Goal: Task Accomplishment & Management: Manage account settings

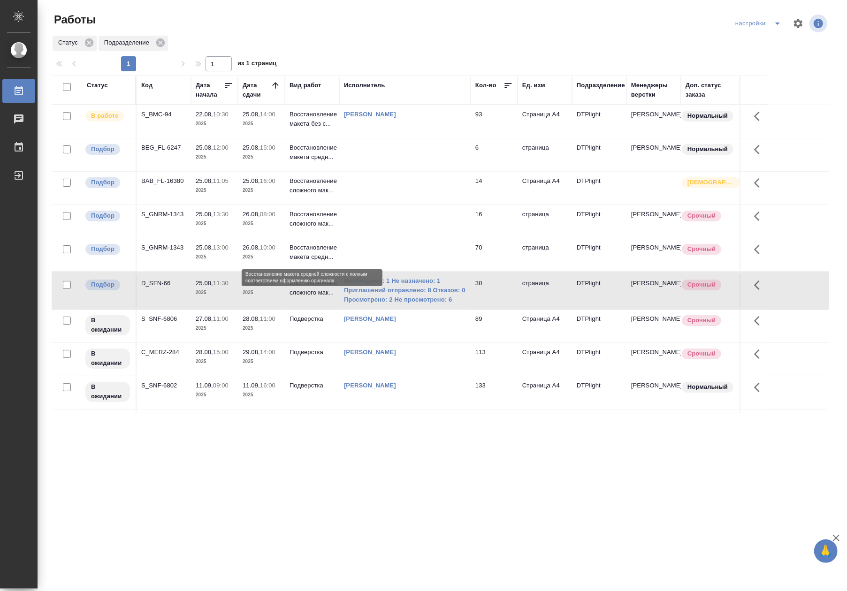
click at [308, 260] on p "Восстановление макета средн..." at bounding box center [312, 252] width 45 height 19
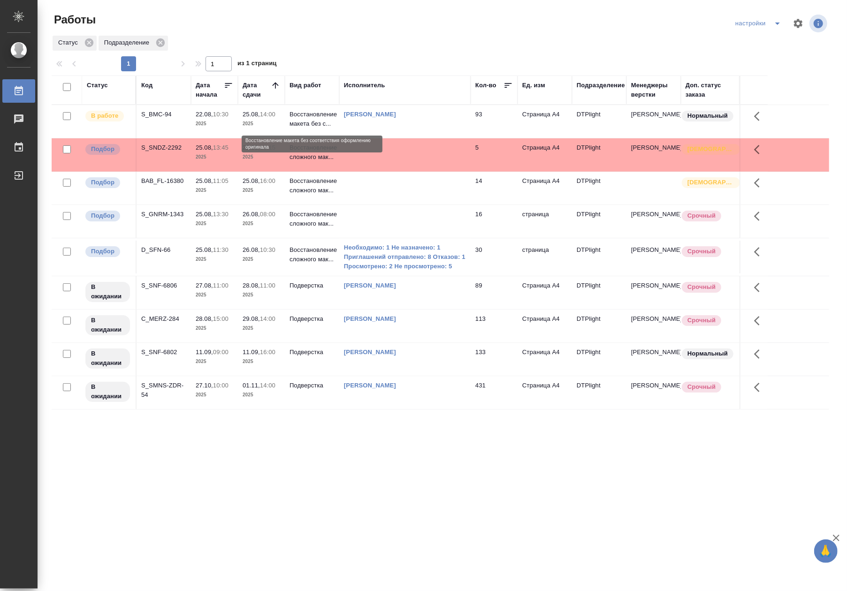
click at [312, 128] on p "Восстановление макета без с..." at bounding box center [312, 119] width 45 height 19
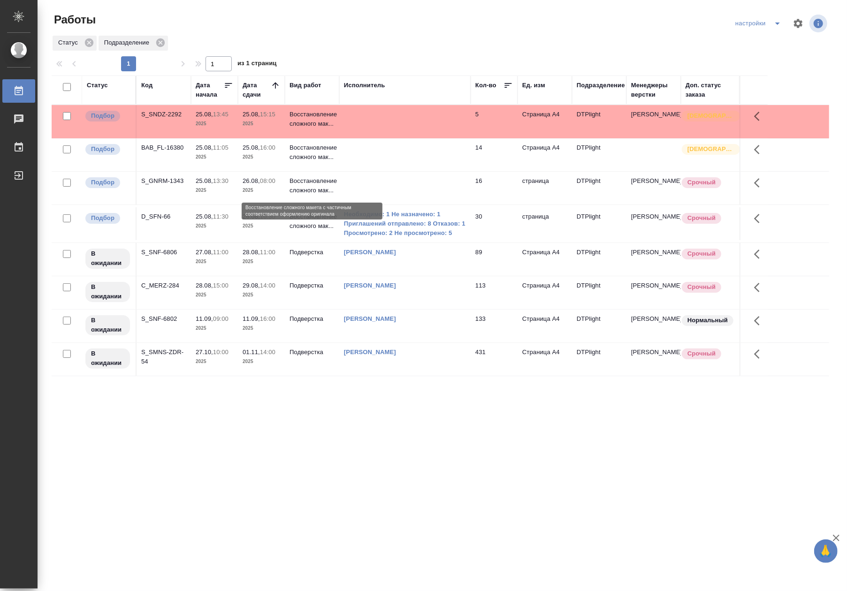
click at [306, 189] on p "Восстановление сложного мак..." at bounding box center [312, 185] width 45 height 19
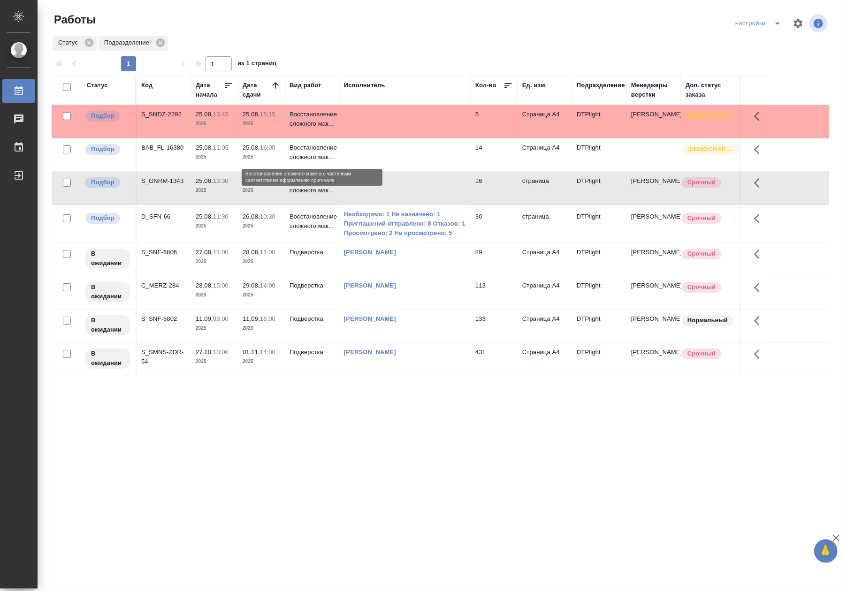
click at [320, 162] on p "Восстановление сложного мак..." at bounding box center [312, 152] width 45 height 19
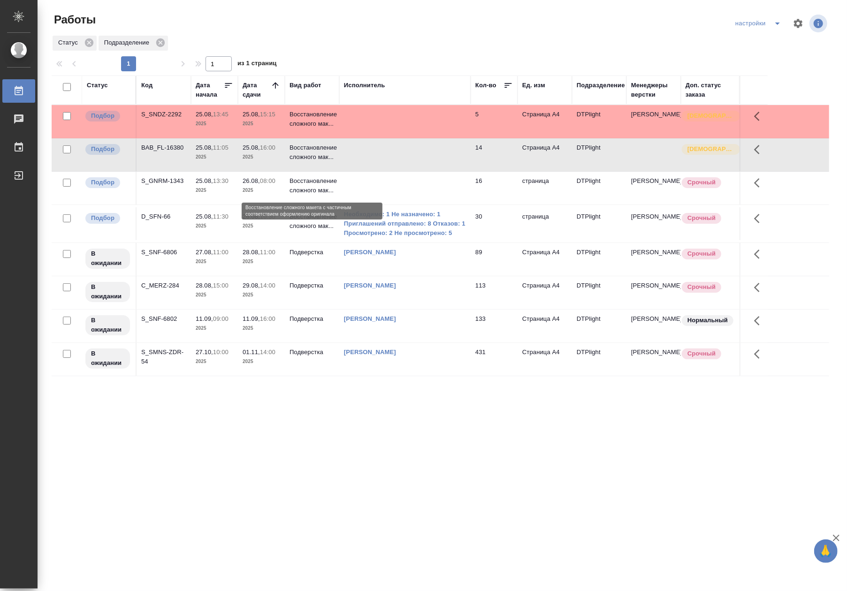
click at [314, 191] on p "Восстановление сложного мак..." at bounding box center [312, 185] width 45 height 19
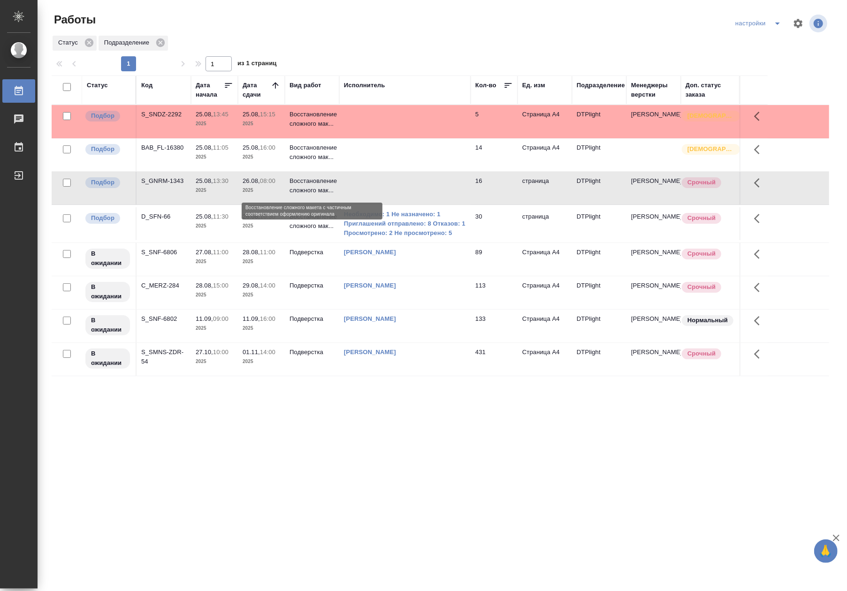
click at [314, 191] on p "Восстановление сложного мак..." at bounding box center [312, 185] width 45 height 19
click at [325, 130] on td "Восстановление сложного мак..." at bounding box center [312, 121] width 54 height 33
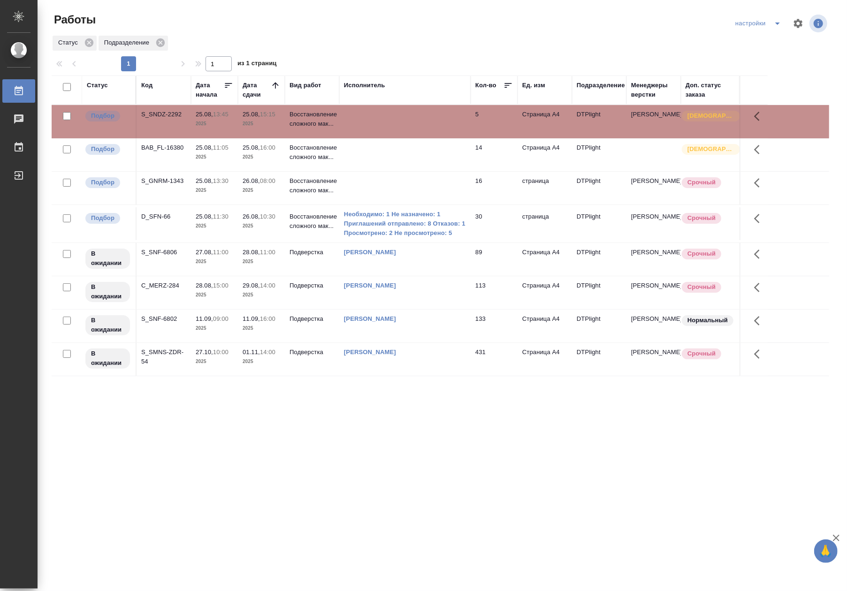
click at [325, 130] on td "Восстановление сложного мак..." at bounding box center [312, 121] width 54 height 33
click at [475, 414] on div "Работы настройки Статус Подразделение 1 1 из 1 страниц Статус Код Дата начала Д…" at bounding box center [444, 209] width 796 height 419
click at [406, 43] on div "Статус Подразделение" at bounding box center [441, 43] width 778 height 17
click at [440, 164] on td at bounding box center [404, 154] width 131 height 33
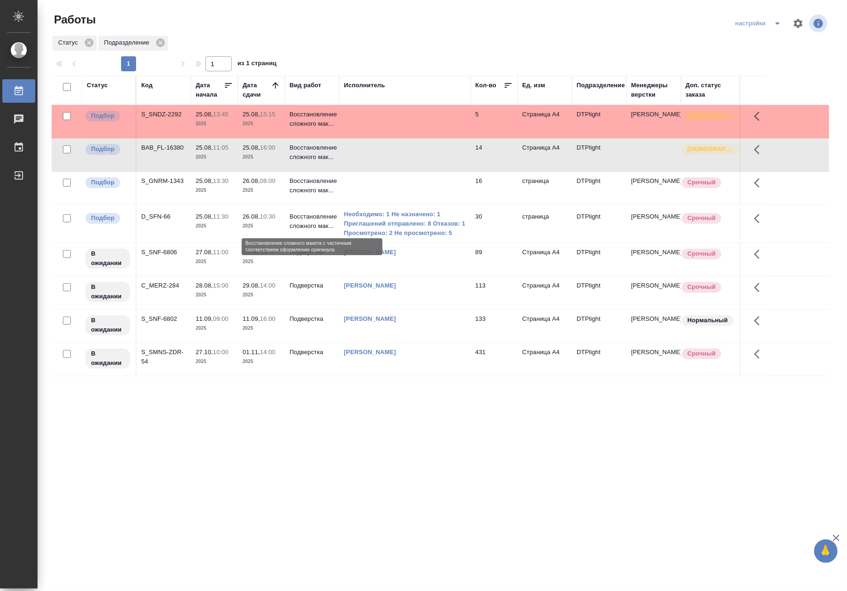
click at [322, 230] on p "Восстановление сложного мак..." at bounding box center [312, 221] width 45 height 19
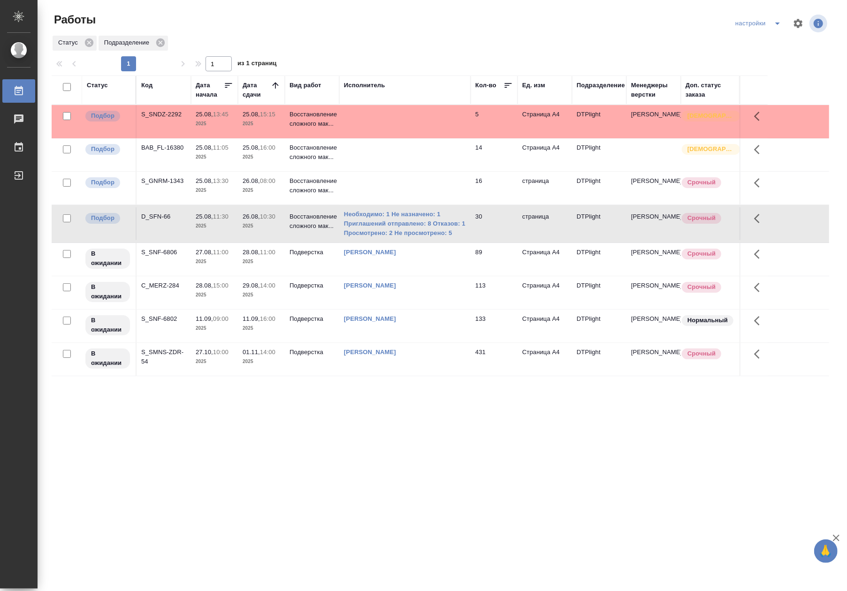
click at [243, 228] on p "2025" at bounding box center [262, 226] width 38 height 9
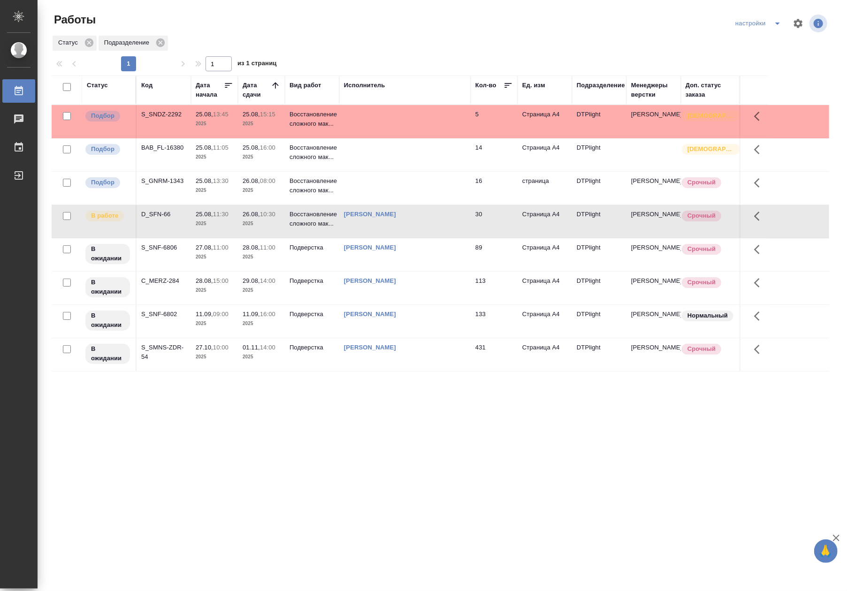
click at [356, 158] on td at bounding box center [404, 154] width 131 height 33
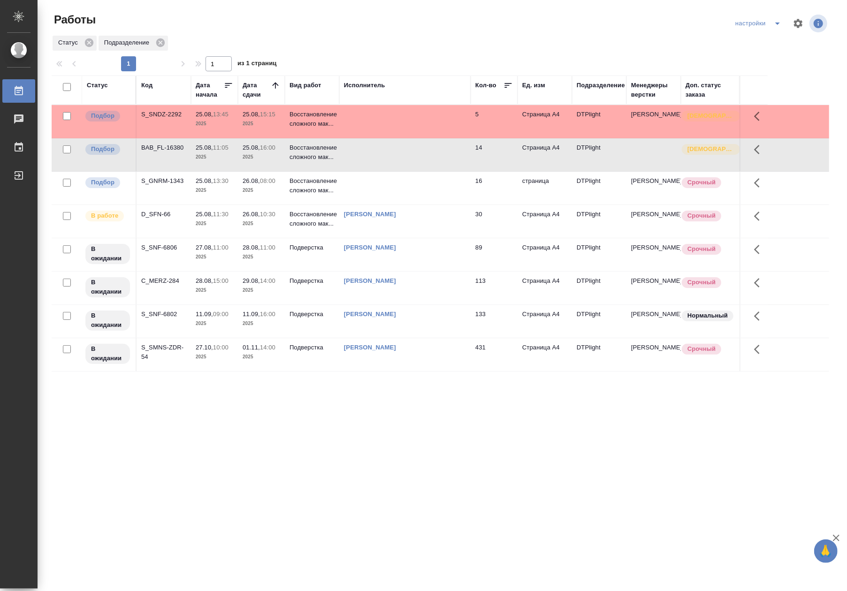
click at [356, 158] on td at bounding box center [404, 154] width 131 height 33
click at [507, 389] on div "Статус Код Дата начала Дата сдачи Вид работ Исполнитель Кол-во Ед. изм Подразде…" at bounding box center [441, 245] width 778 height 338
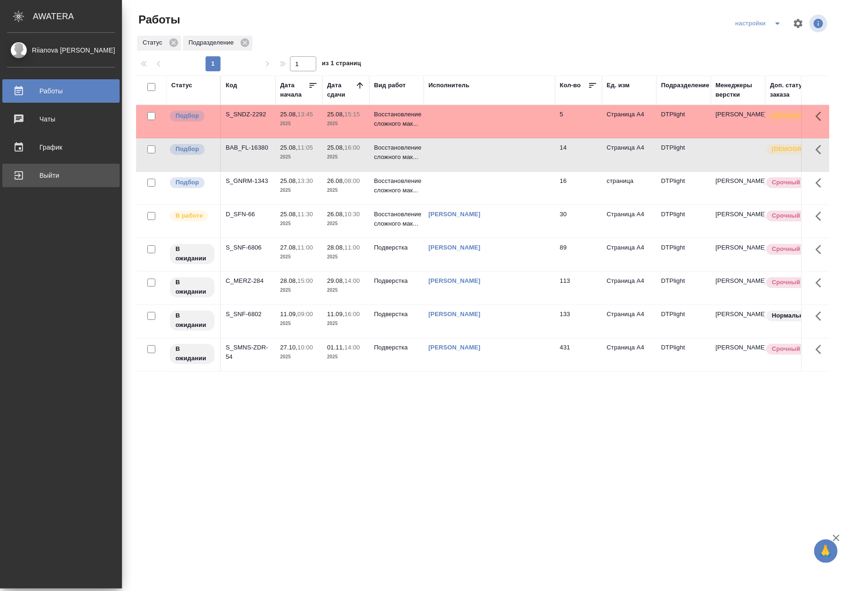
click at [38, 176] on div "Выйти" at bounding box center [61, 176] width 108 height 14
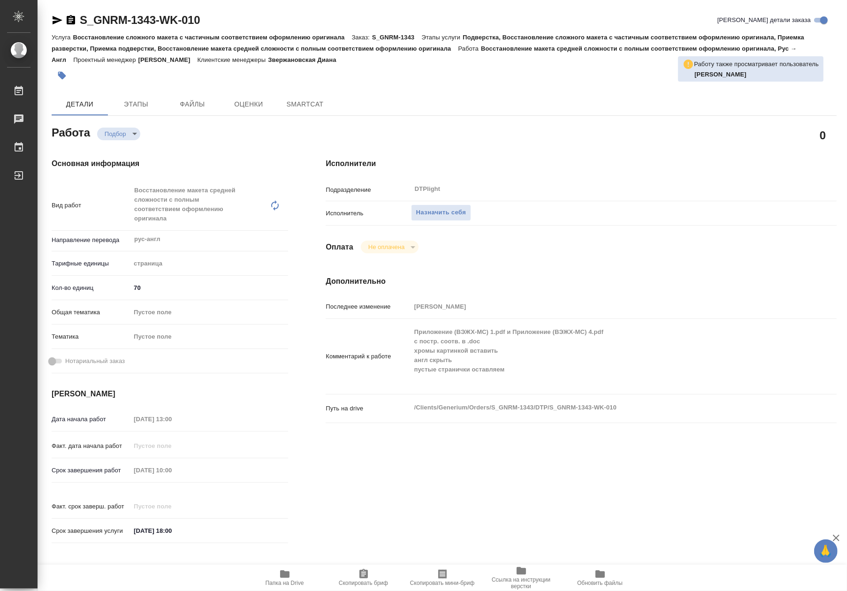
type textarea "x"
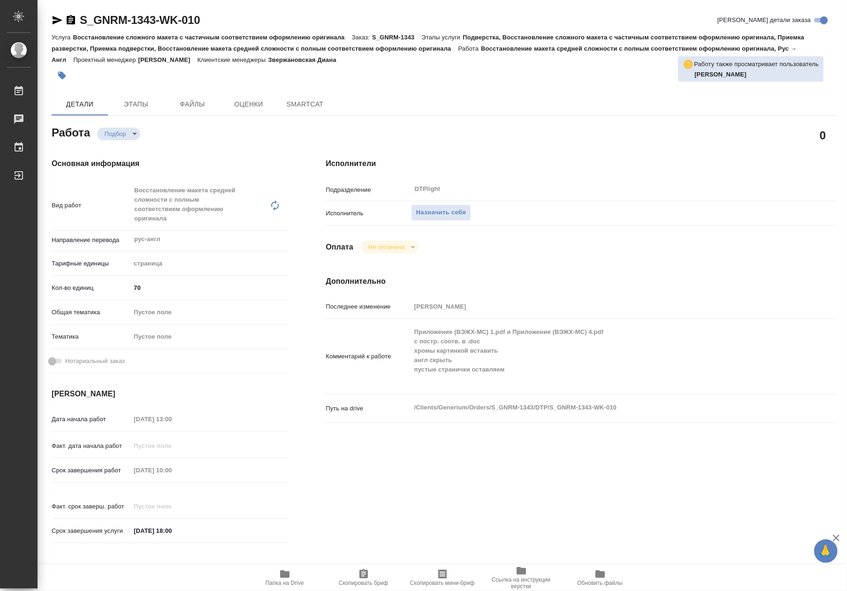
type textarea "x"
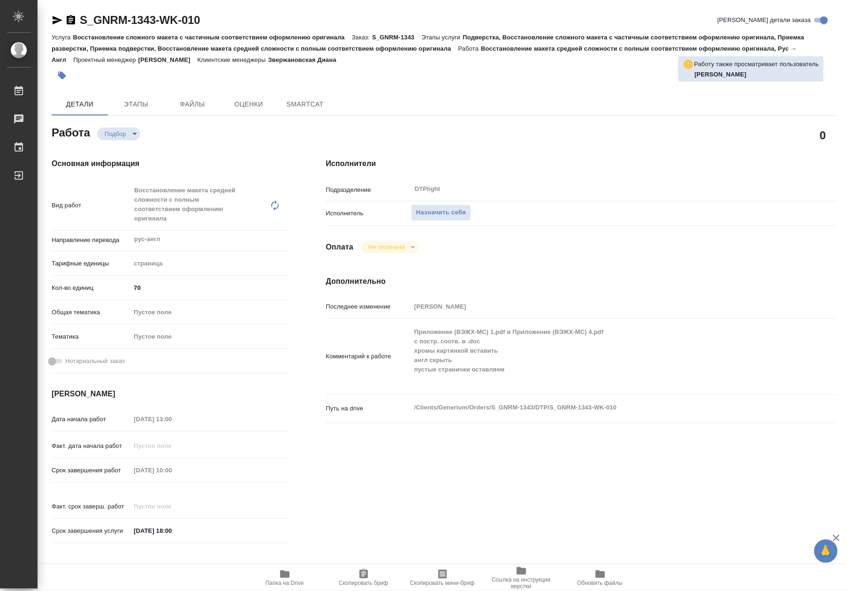
type textarea "x"
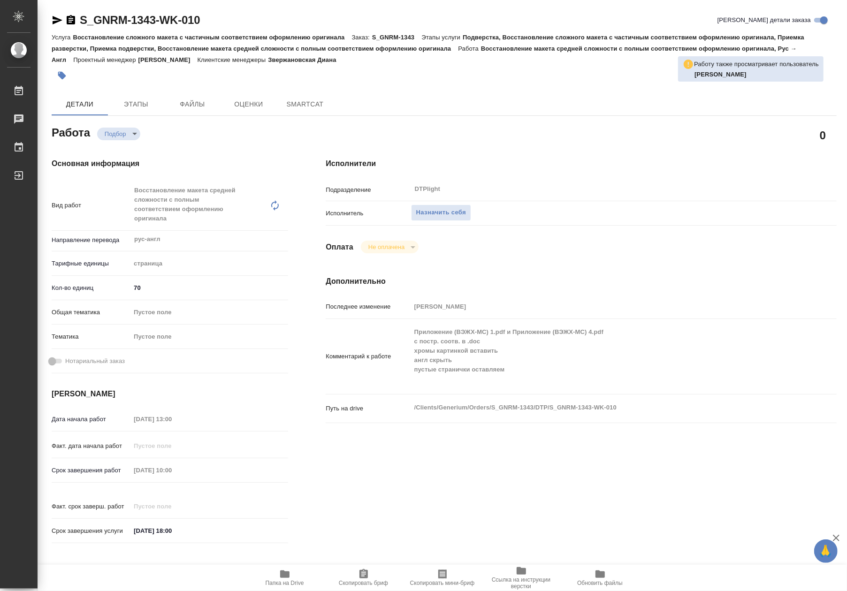
type textarea "x"
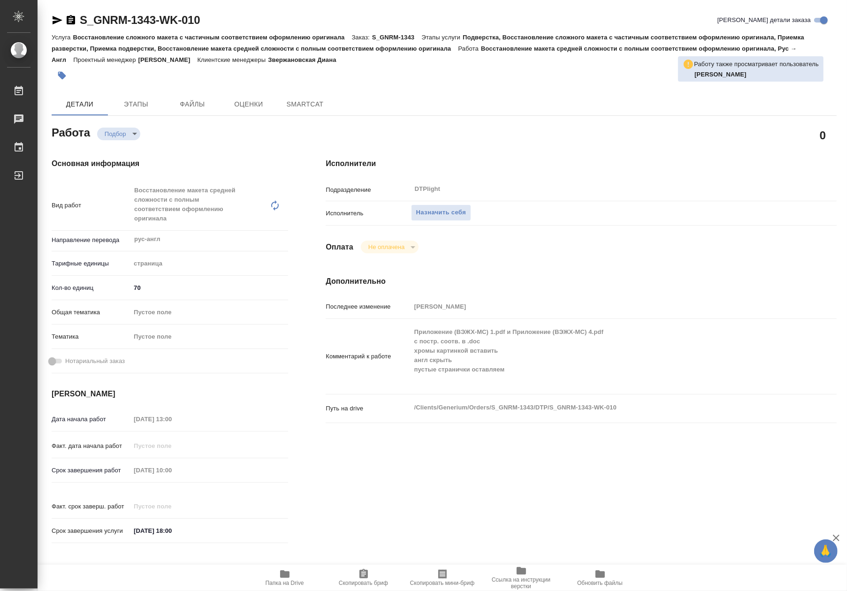
type textarea "x"
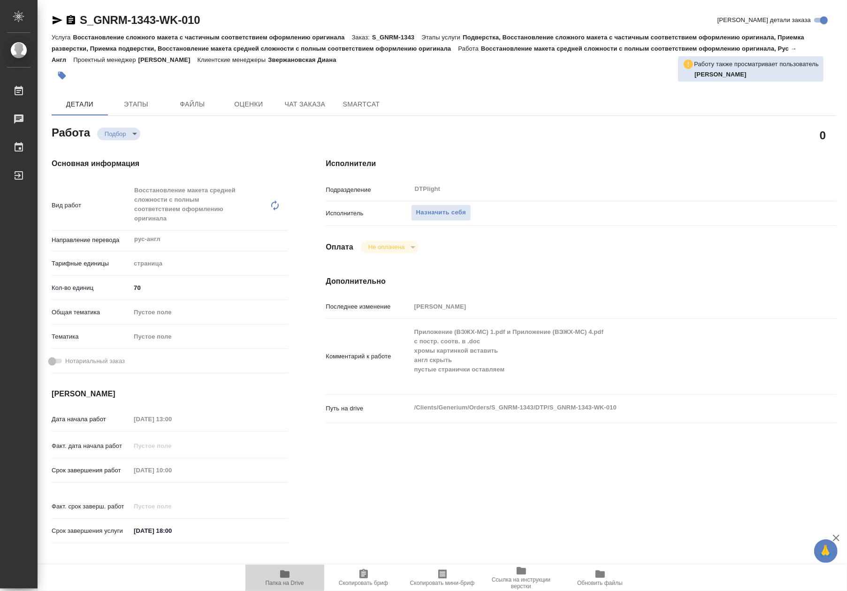
click at [281, 580] on span "Папка на Drive" at bounding box center [285, 583] width 38 height 7
type textarea "x"
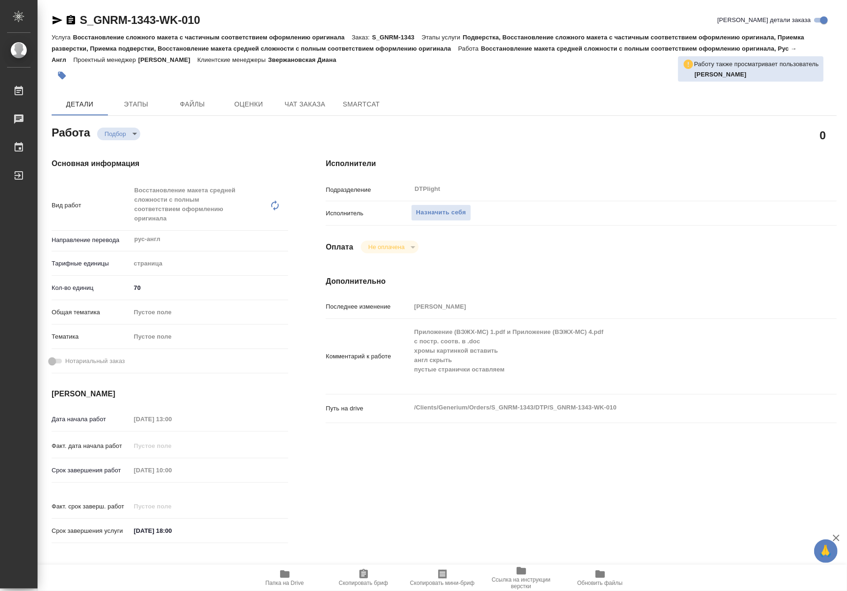
type textarea "x"
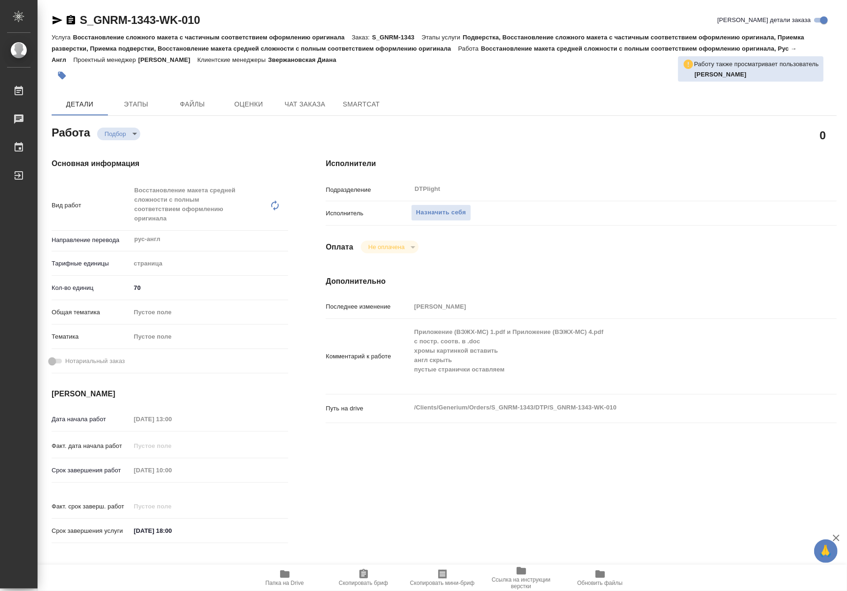
type textarea "x"
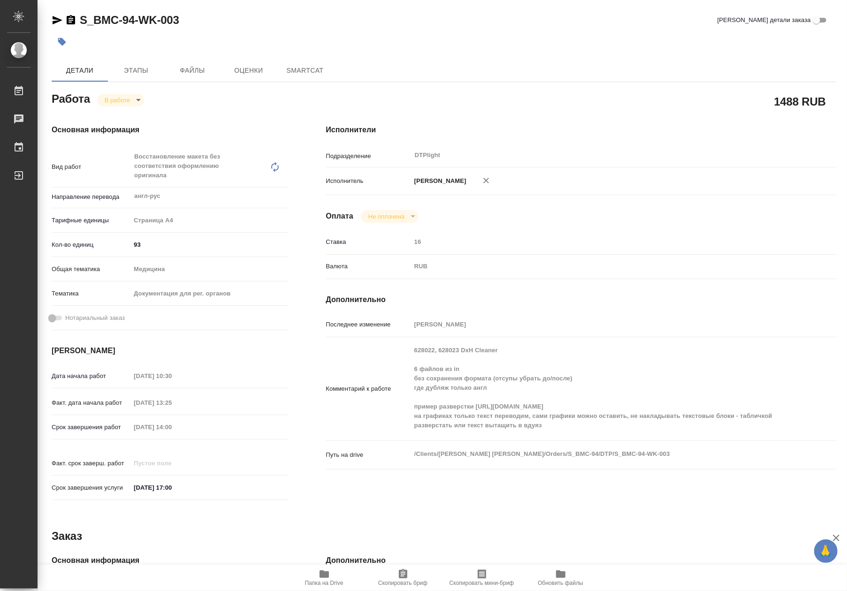
type textarea "x"
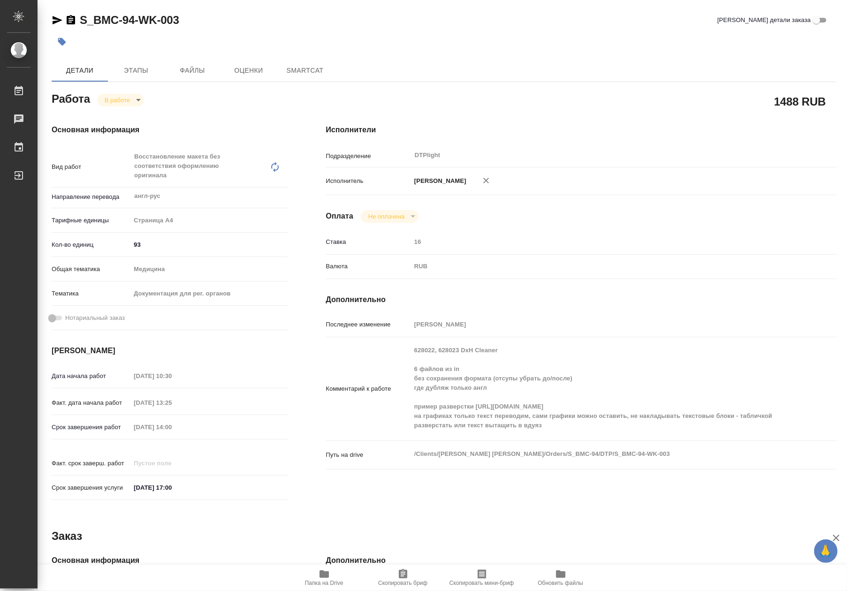
type textarea "x"
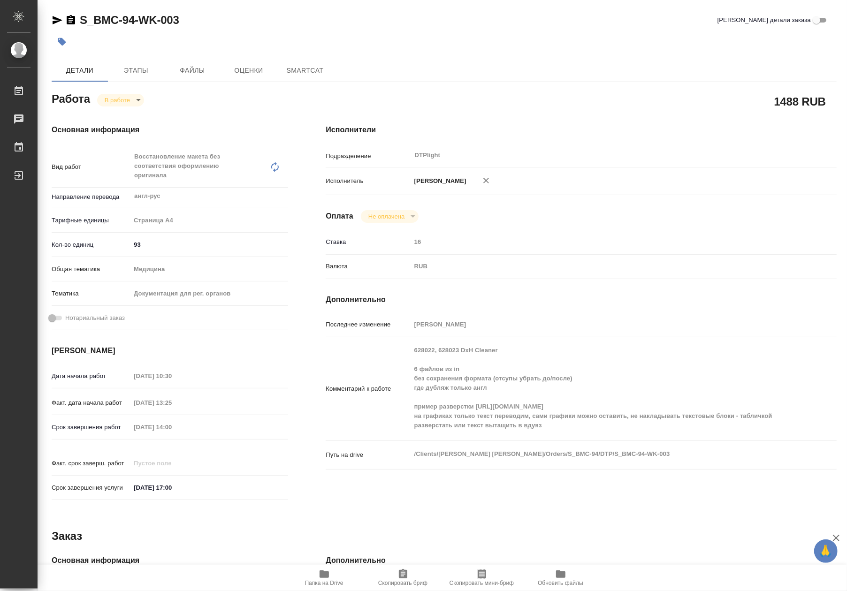
type textarea "x"
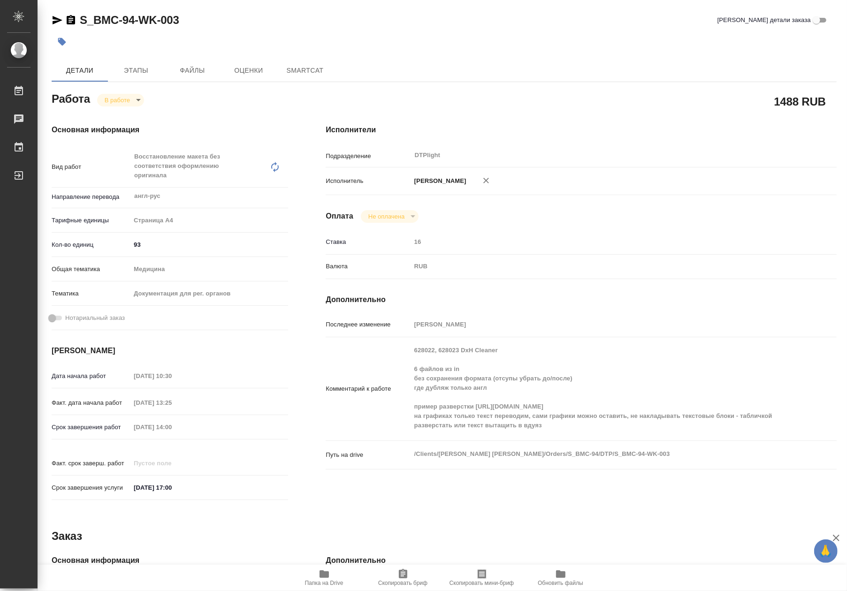
type textarea "x"
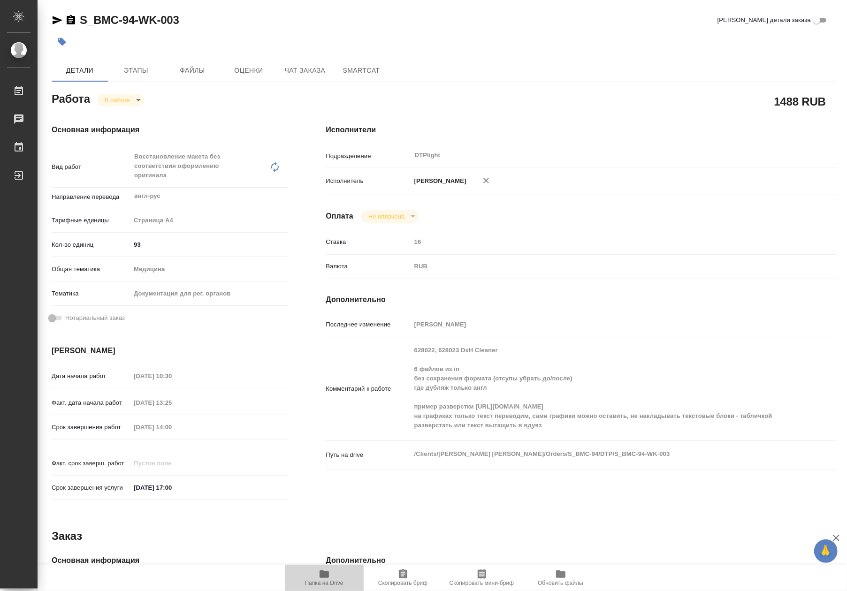
click at [324, 584] on span "Папка на Drive" at bounding box center [324, 583] width 38 height 7
type textarea "x"
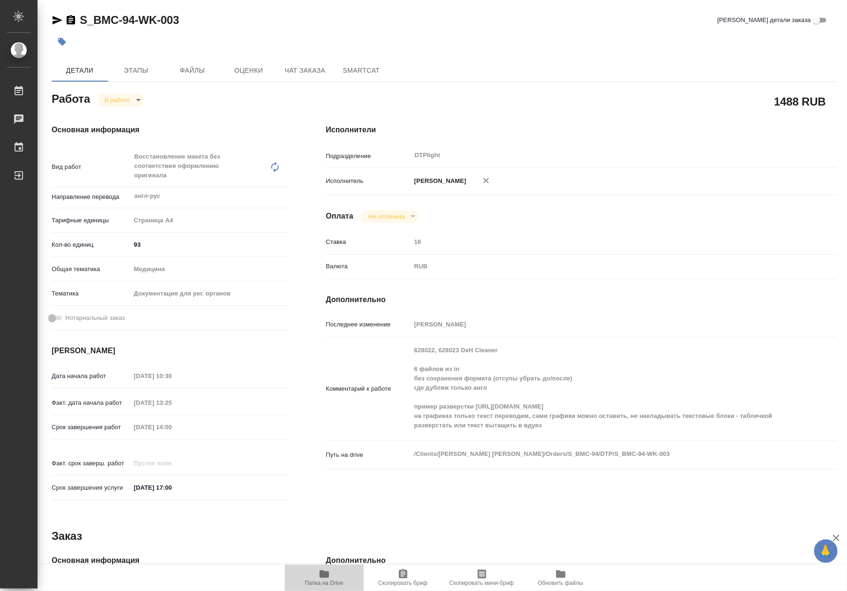
type textarea "x"
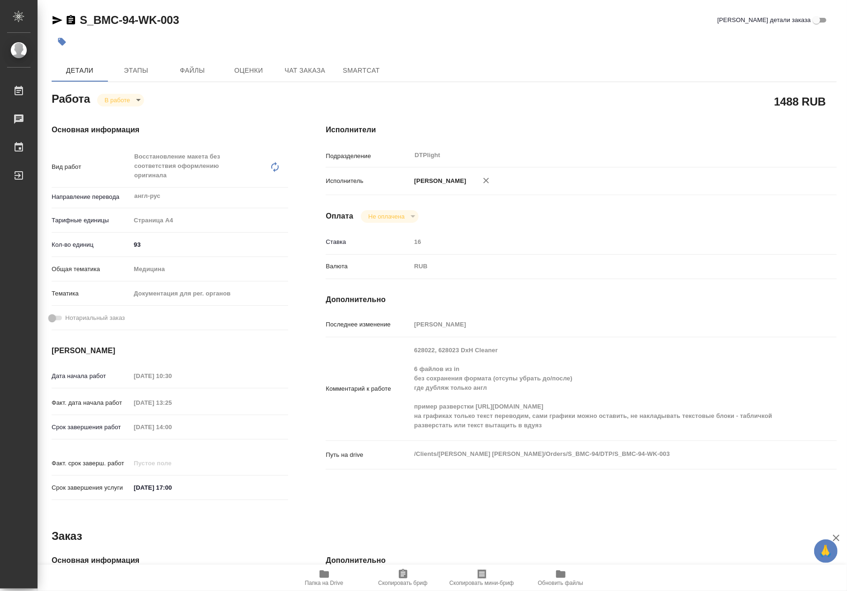
type textarea "x"
click at [124, 98] on body "🙏 .cls-1 fill:#fff; AWATERA Riianova Anna Работы 0 Чаты График Выйти S_BMC-94-W…" at bounding box center [423, 295] width 847 height 591
click at [125, 117] on button "Выполнен" at bounding box center [122, 116] width 34 height 10
type textarea "x"
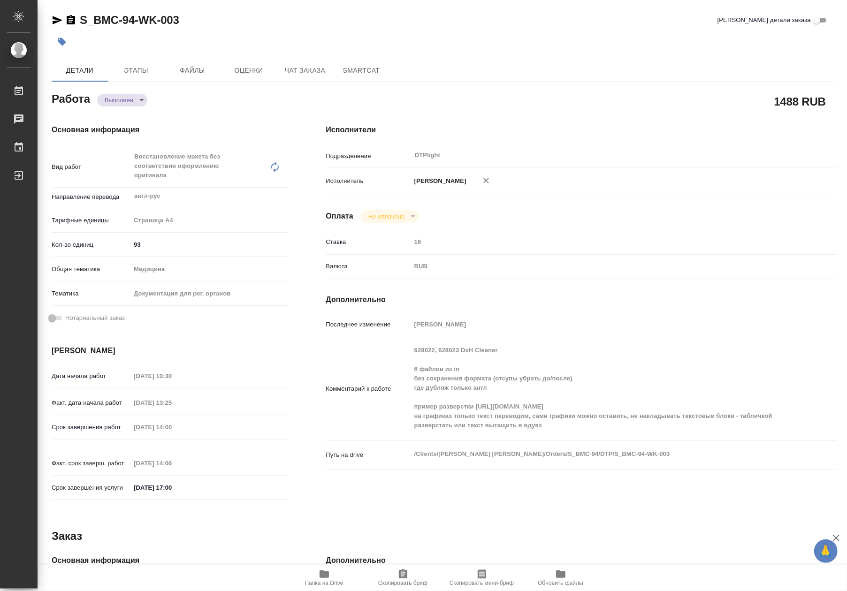
type textarea "x"
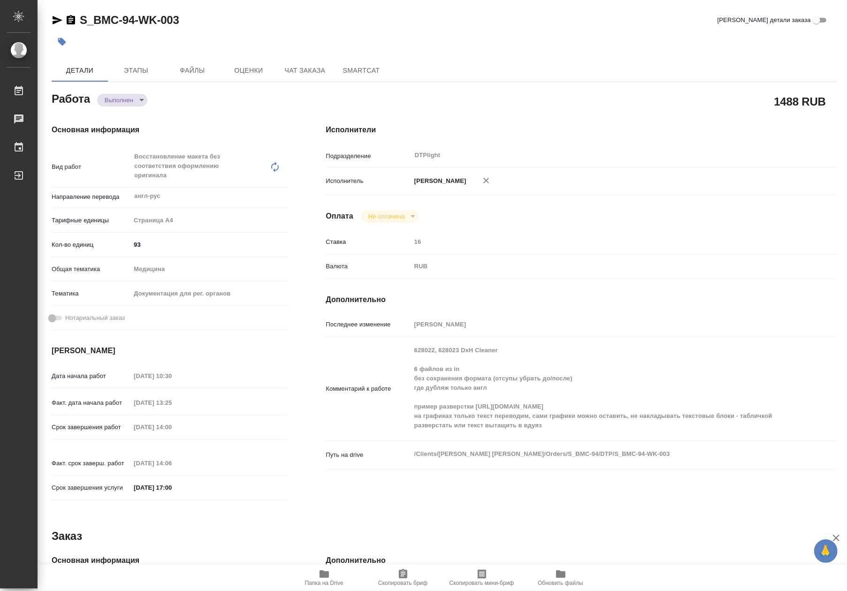
type textarea "x"
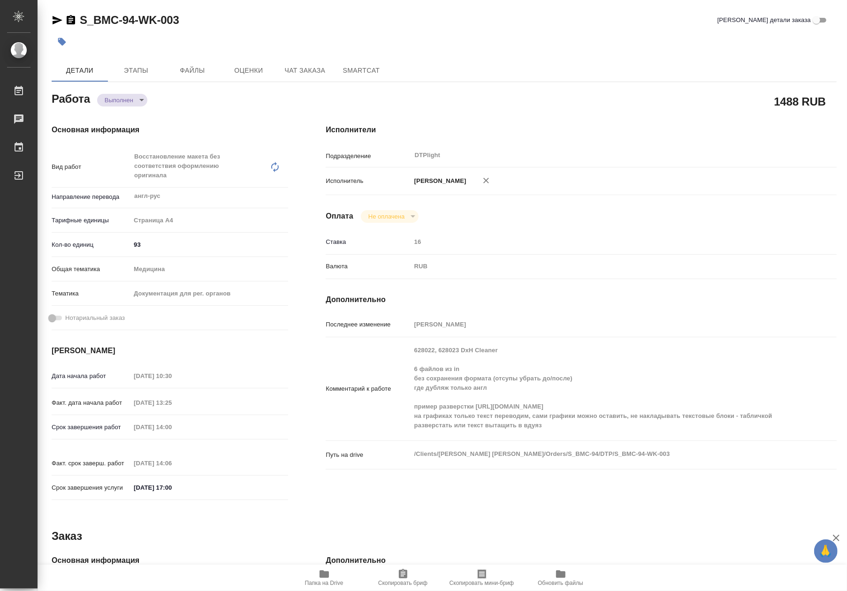
type textarea "x"
click at [284, 77] on button "Чат заказа" at bounding box center [305, 70] width 56 height 23
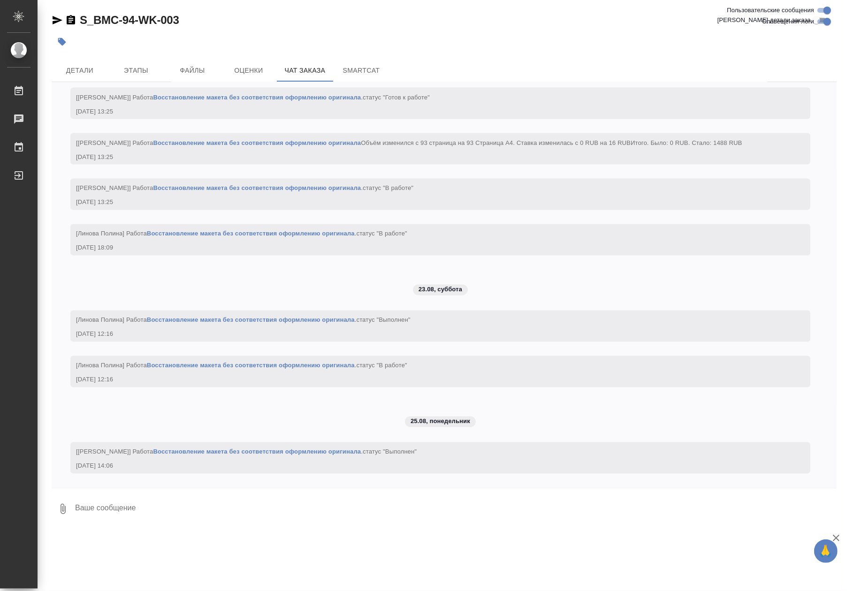
scroll to position [3843, 0]
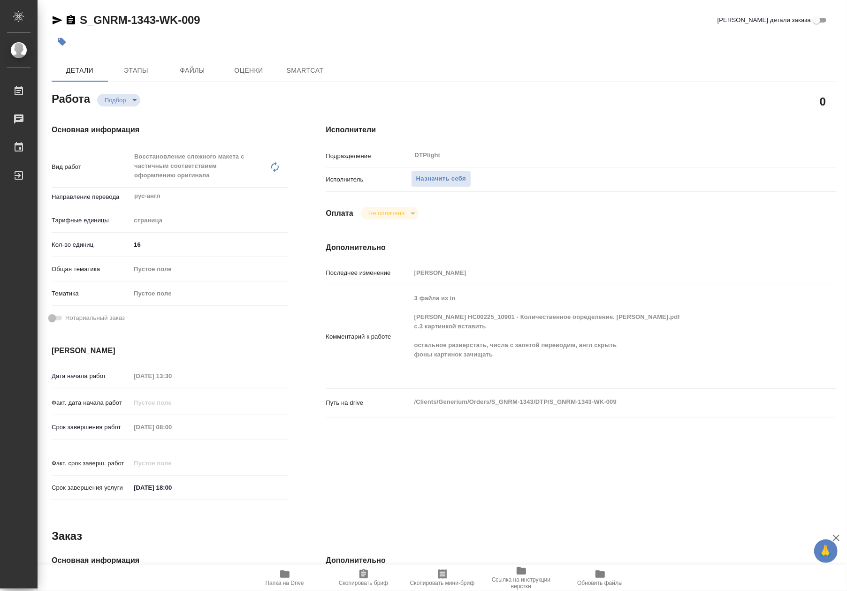
type textarea "x"
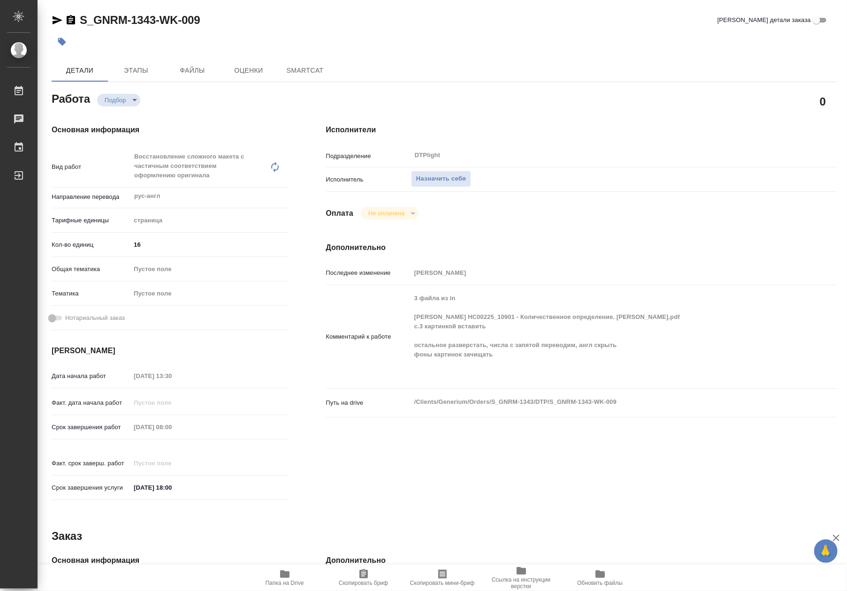
type textarea "x"
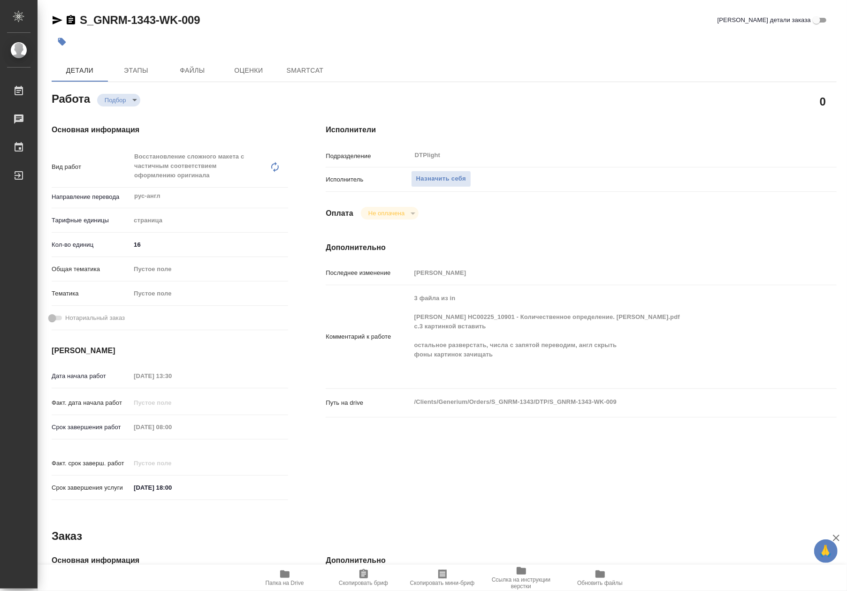
type textarea "x"
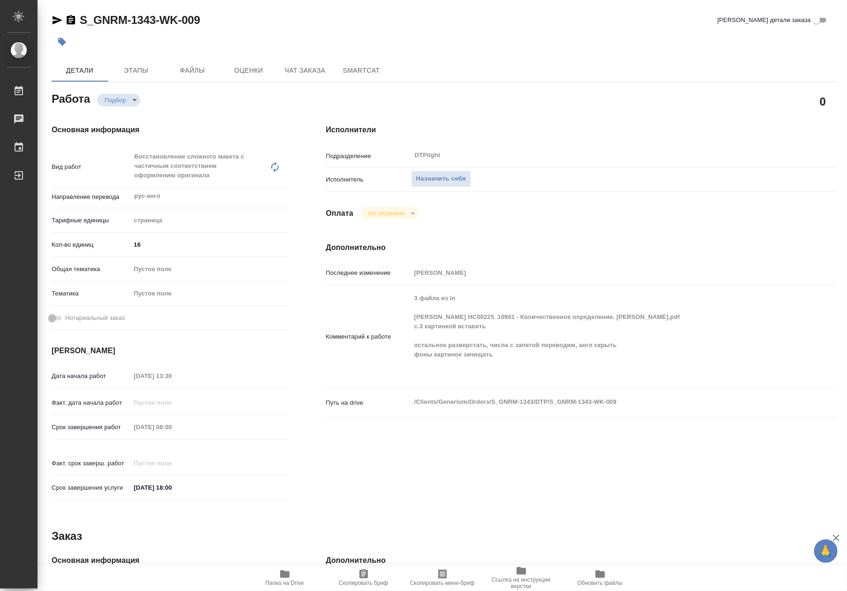
type textarea "x"
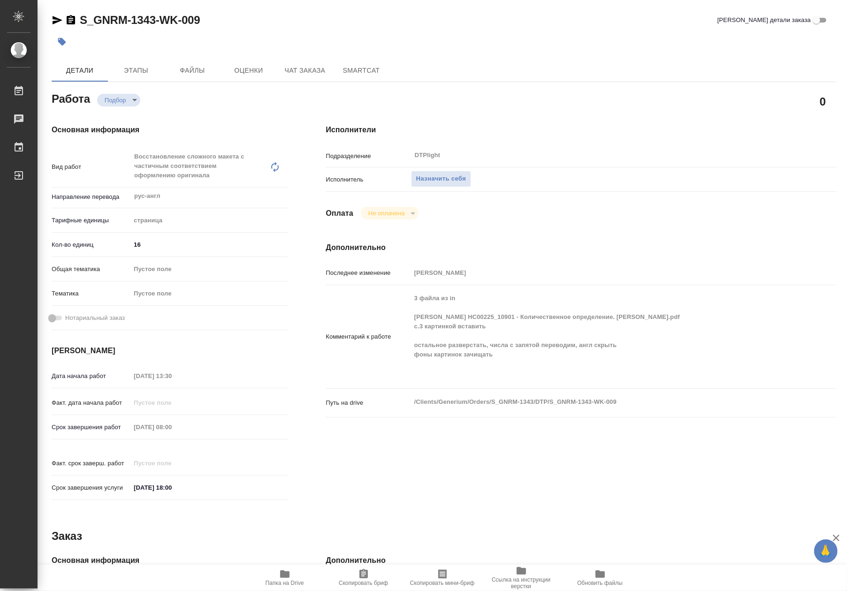
type textarea "x"
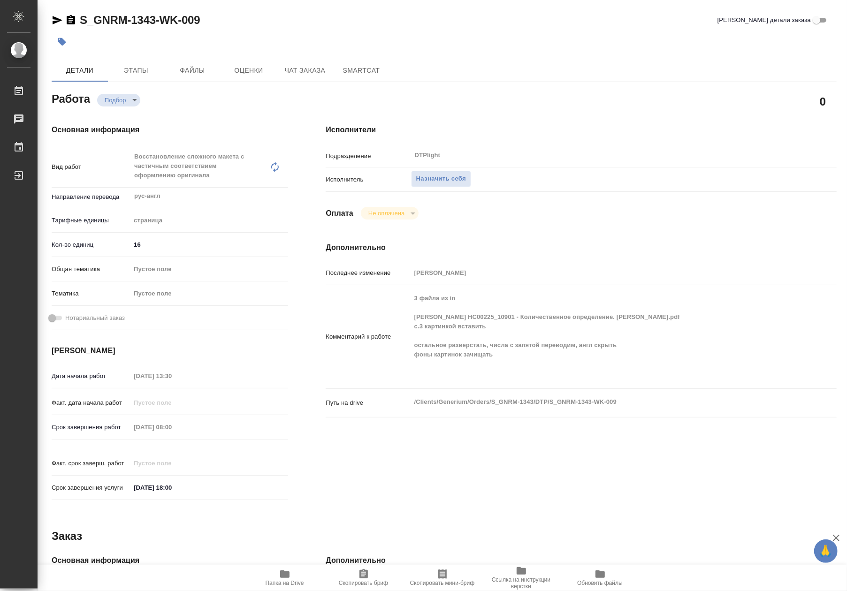
click at [284, 579] on icon "button" at bounding box center [284, 574] width 11 height 11
type textarea "x"
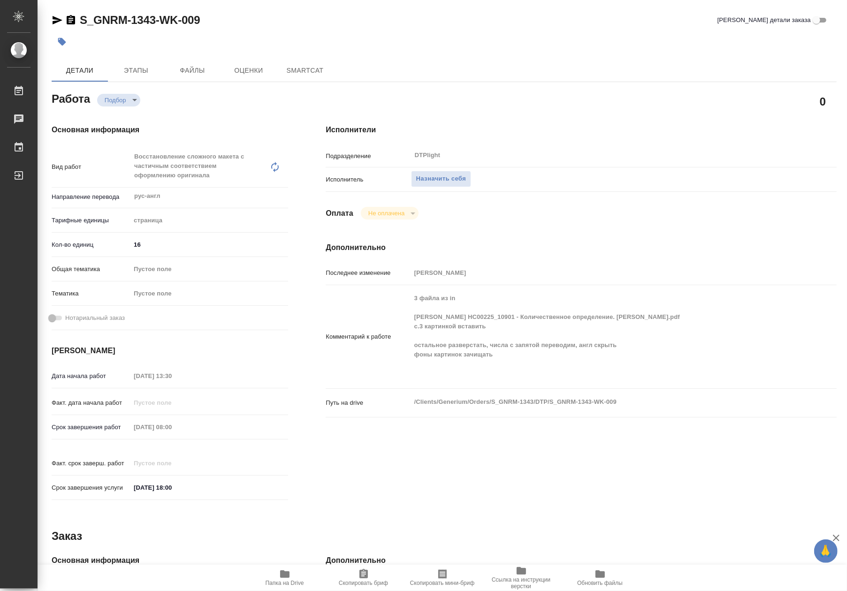
type textarea "x"
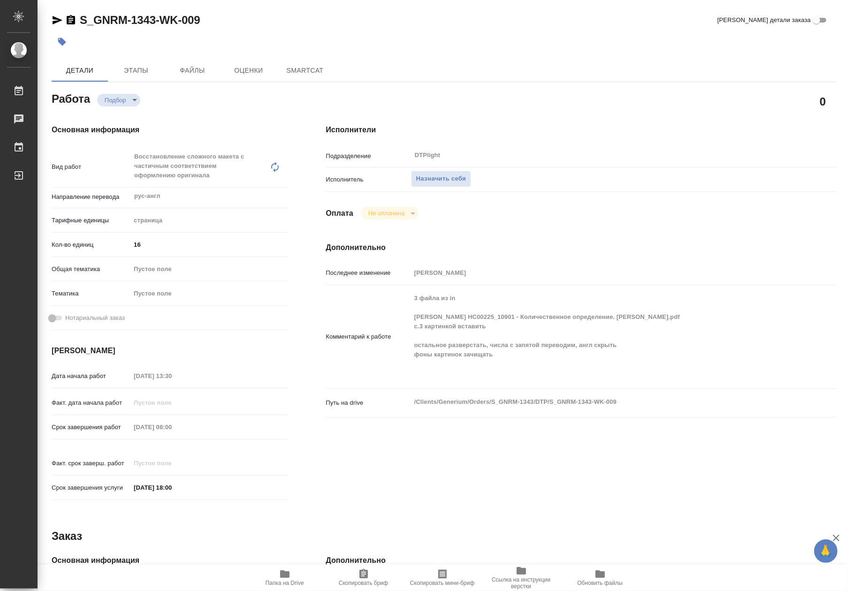
type textarea "x"
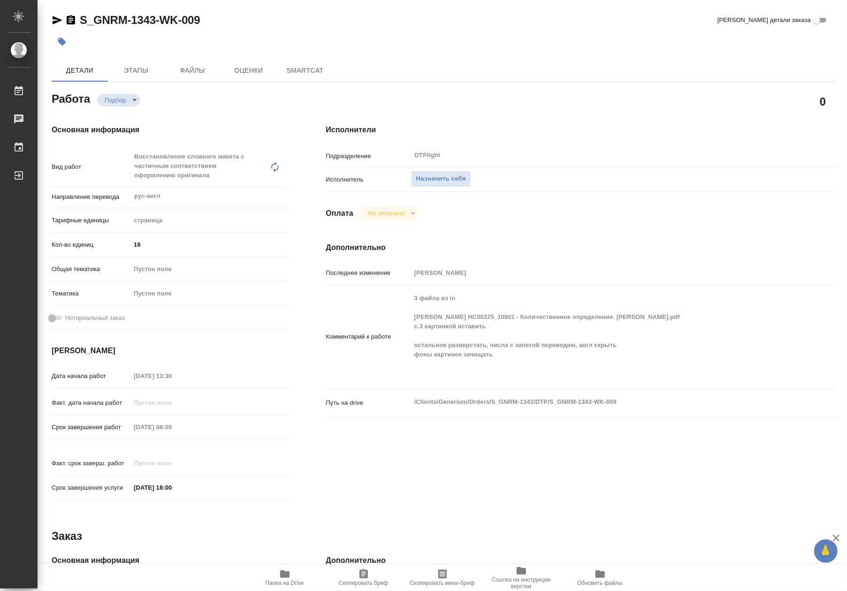
type textarea "x"
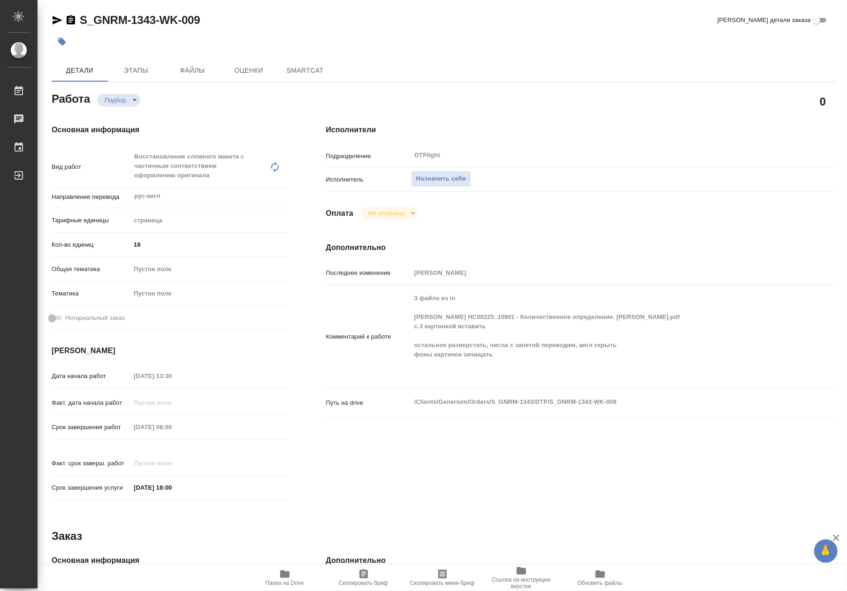
type textarea "x"
click at [278, 581] on span "Папка на Drive" at bounding box center [285, 583] width 38 height 7
type textarea "x"
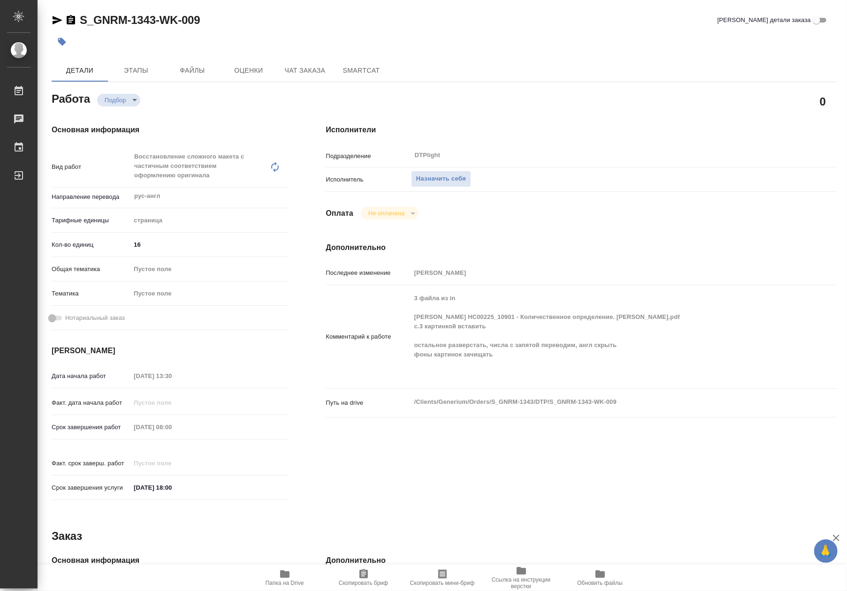
type textarea "x"
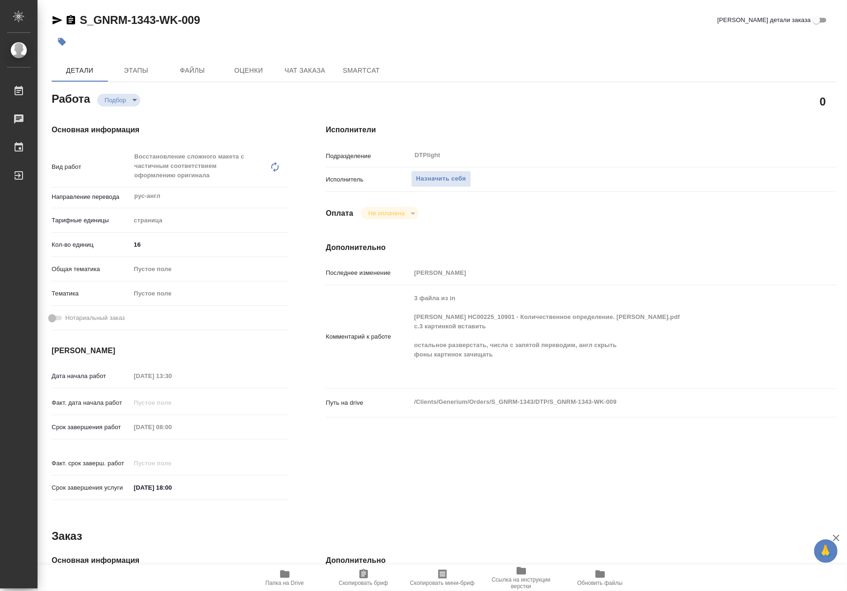
type textarea "x"
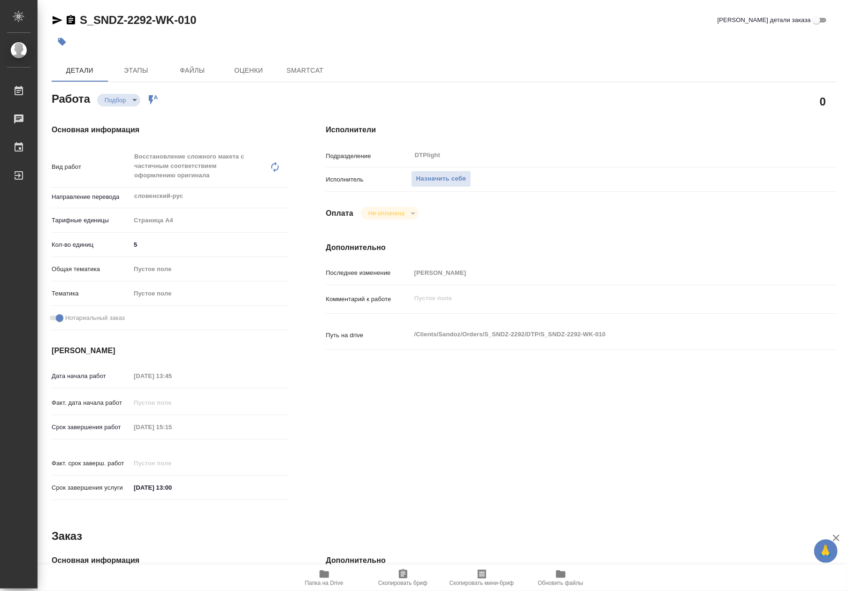
type textarea "x"
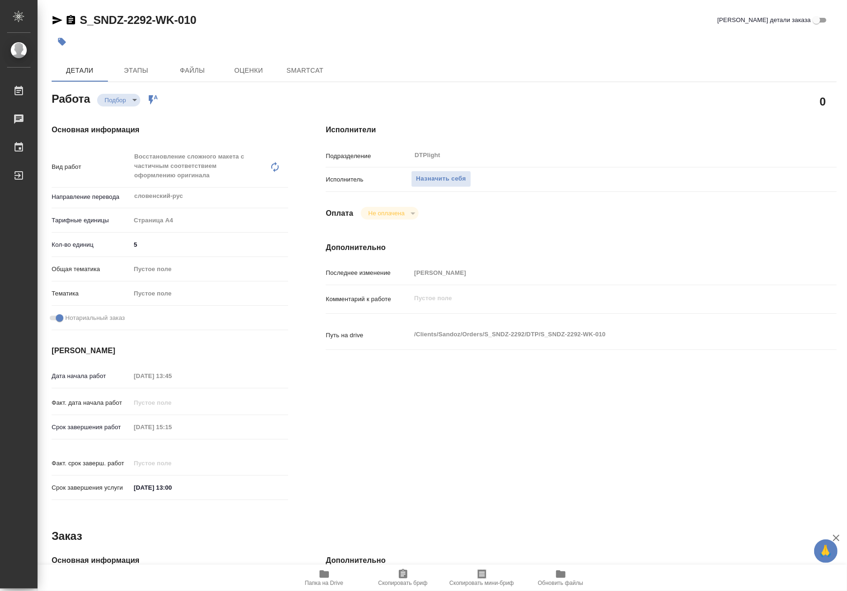
type textarea "x"
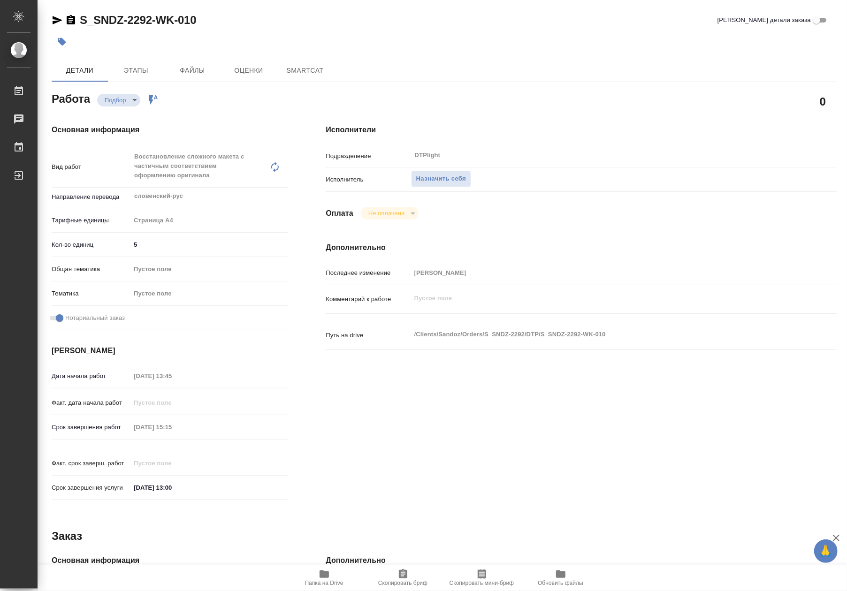
type textarea "x"
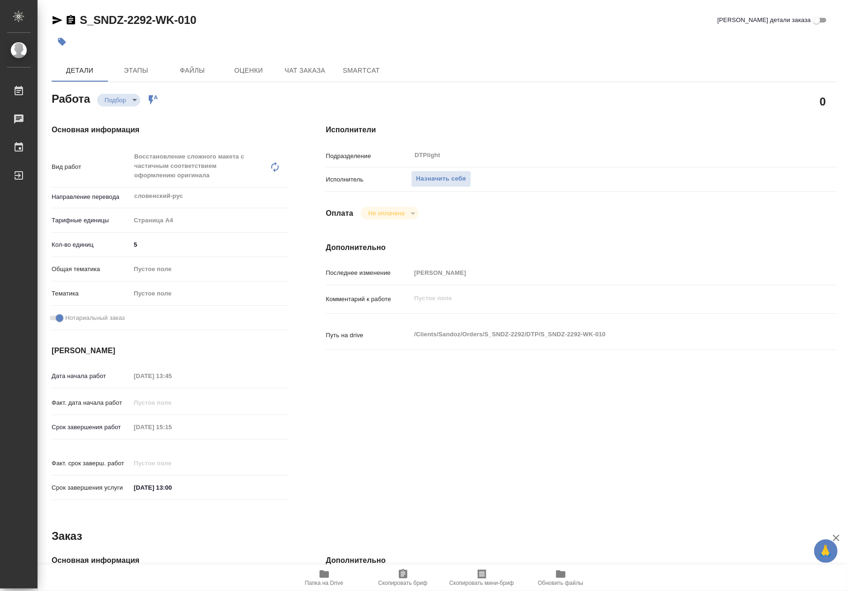
type textarea "x"
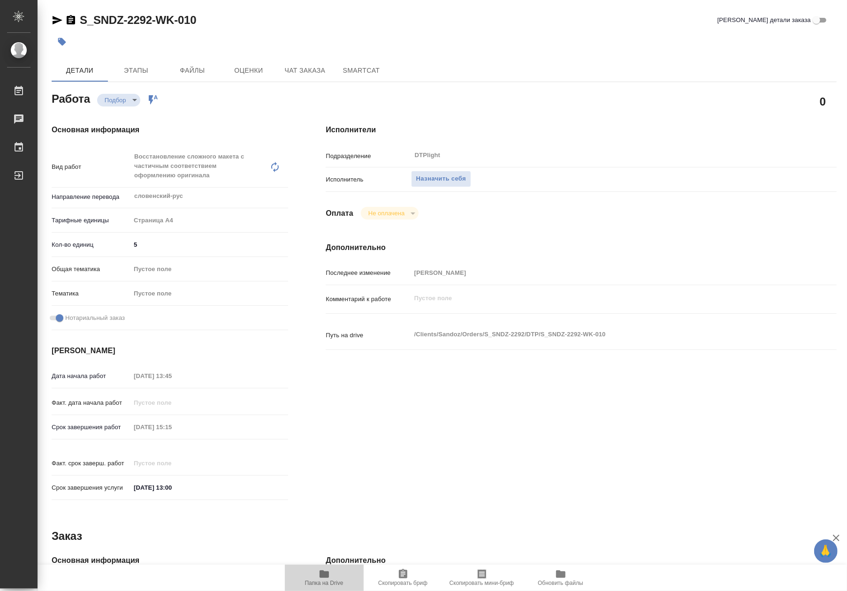
click at [323, 575] on icon "button" at bounding box center [324, 575] width 9 height 8
type textarea "x"
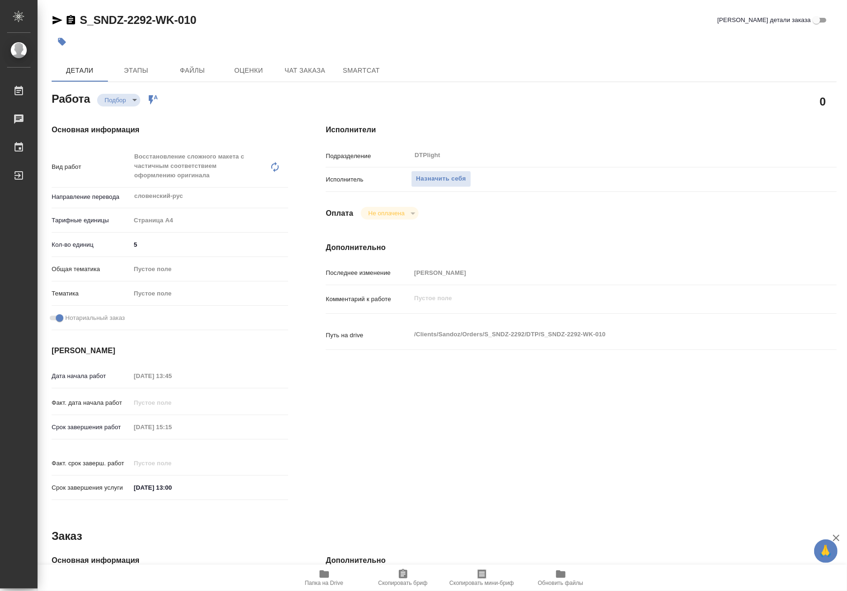
type textarea "x"
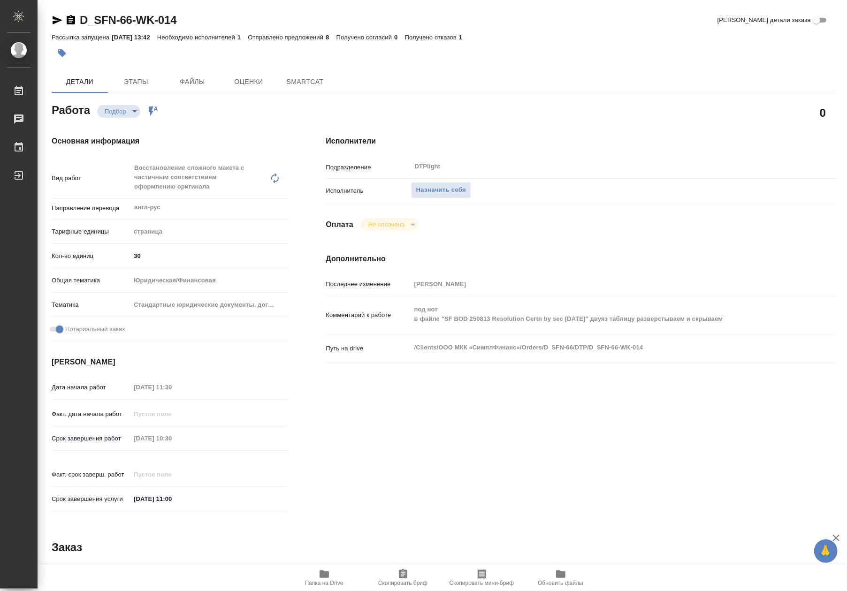
type textarea "x"
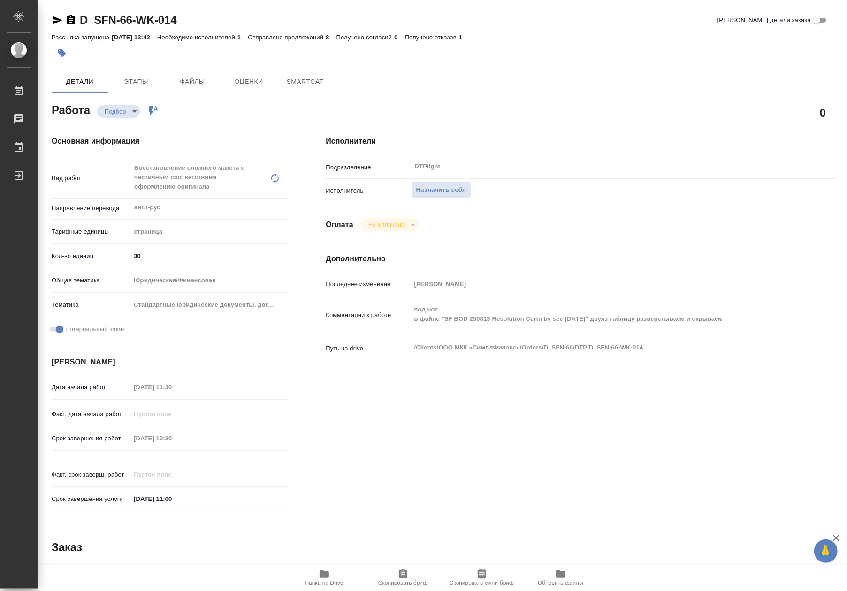
type textarea "x"
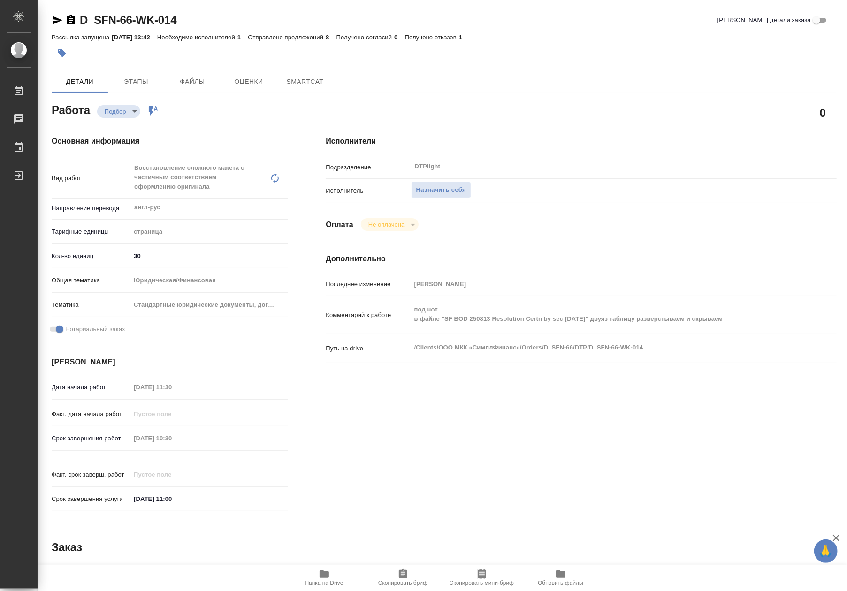
type textarea "x"
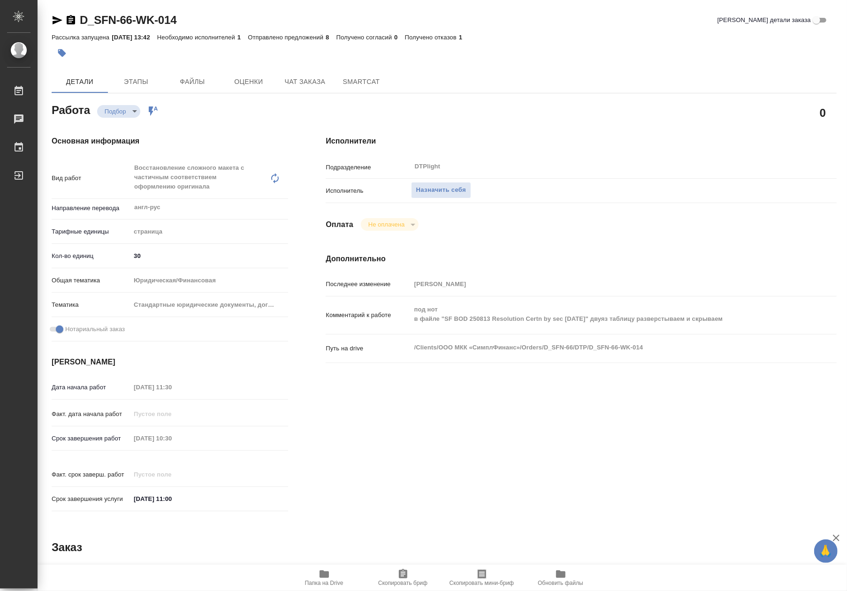
type textarea "x"
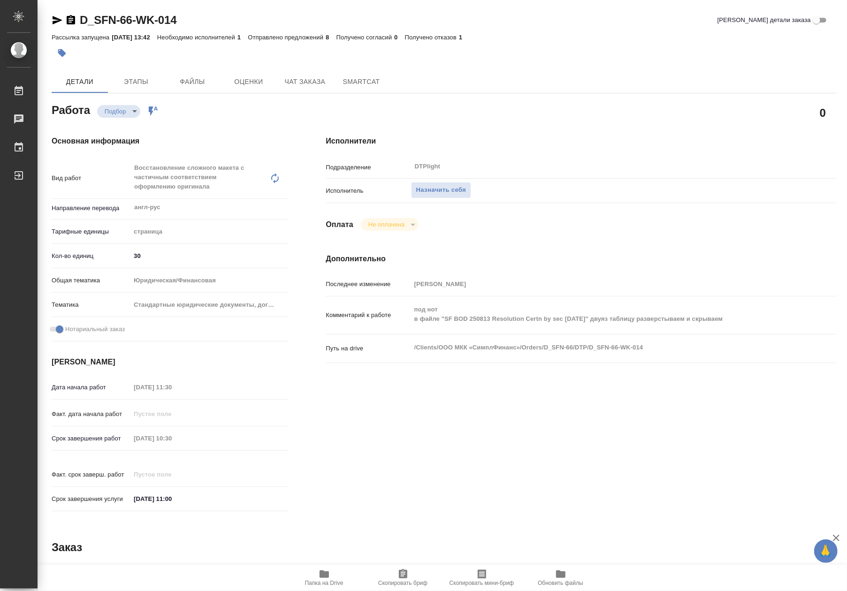
type textarea "x"
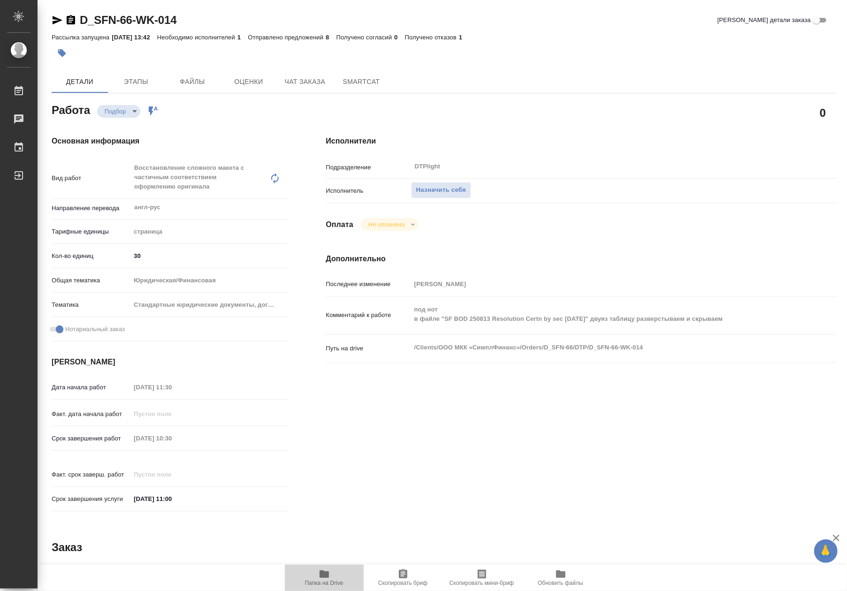
click at [343, 577] on span "Папка на Drive" at bounding box center [325, 578] width 68 height 18
type textarea "x"
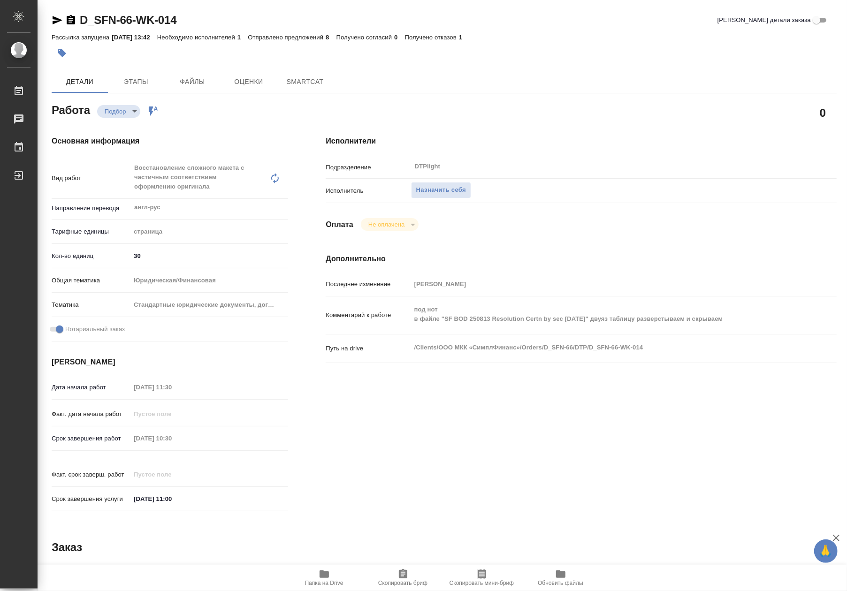
type textarea "x"
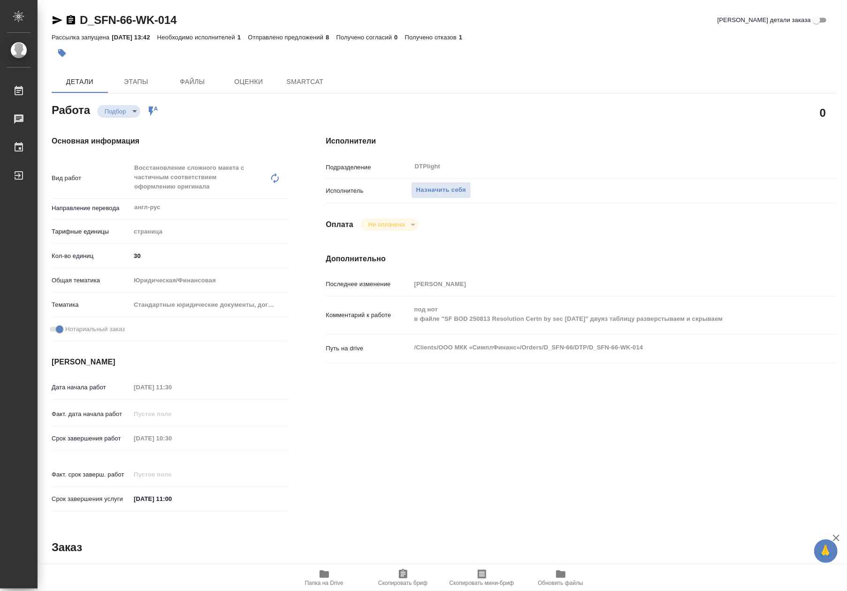
type textarea "x"
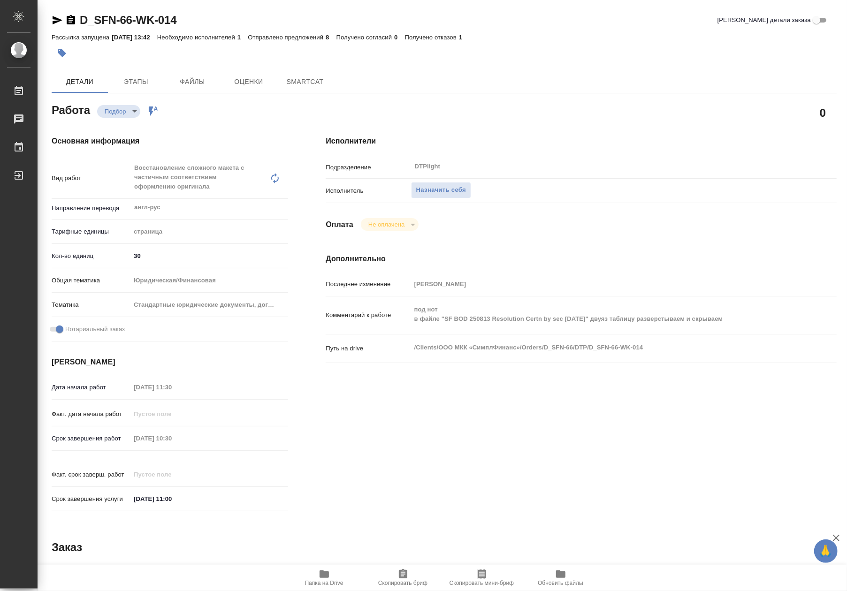
type textarea "x"
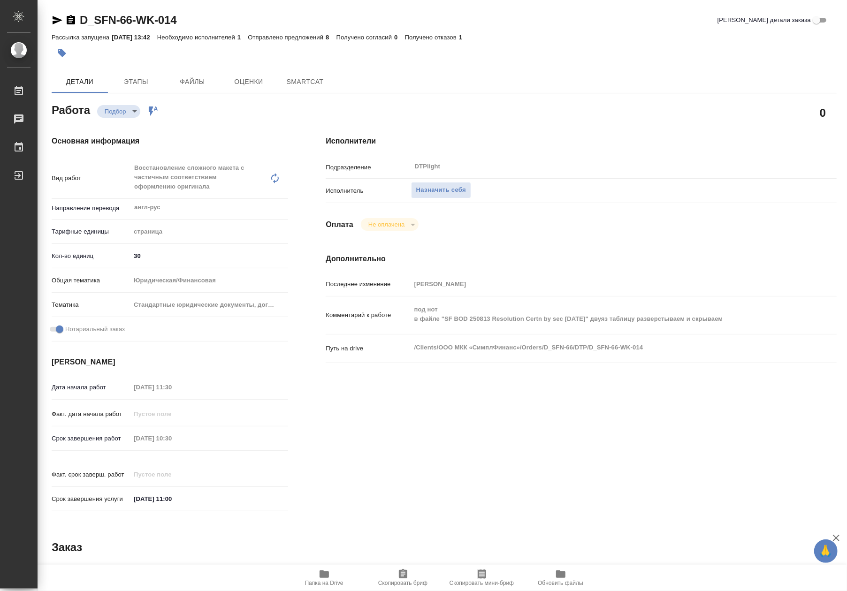
type textarea "x"
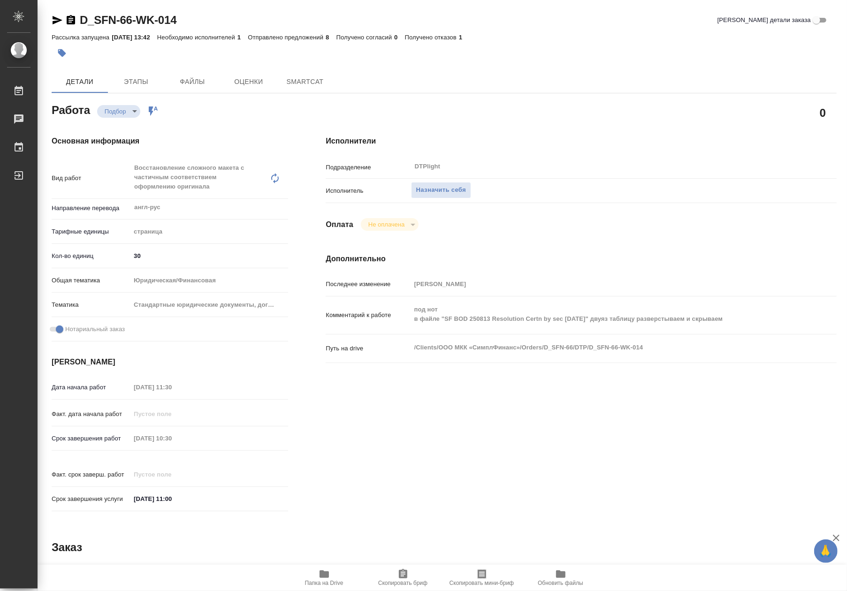
type textarea "x"
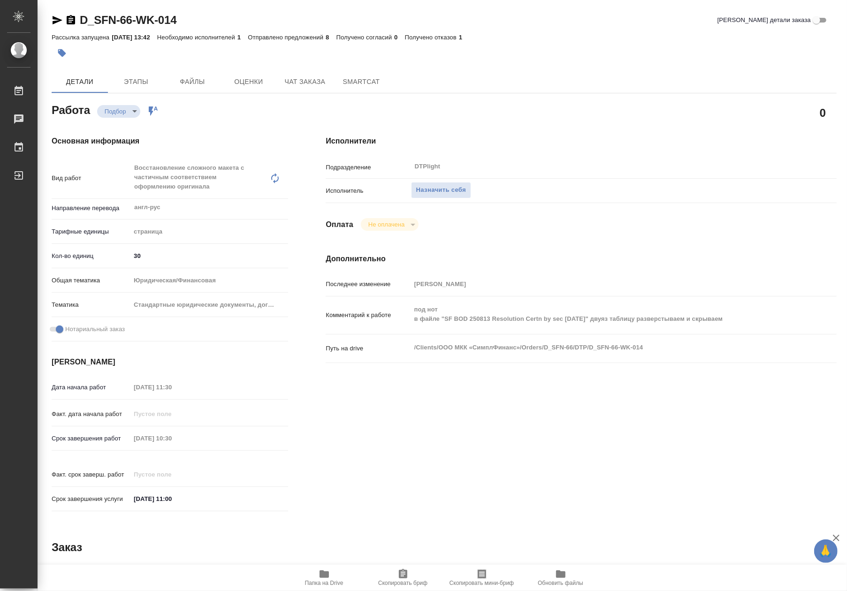
type textarea "x"
click at [416, 188] on span "Назначить себя" at bounding box center [441, 190] width 50 height 11
type textarea "x"
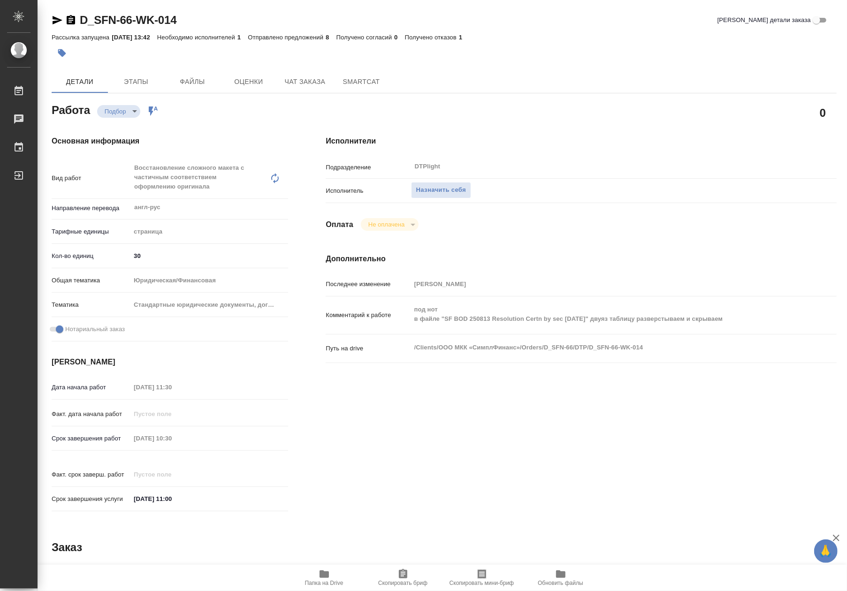
type textarea "x"
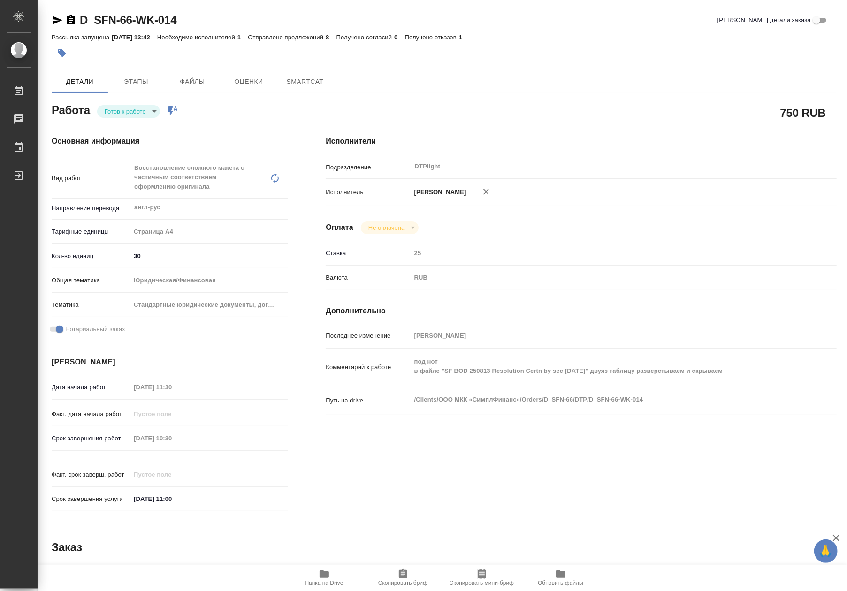
type textarea "x"
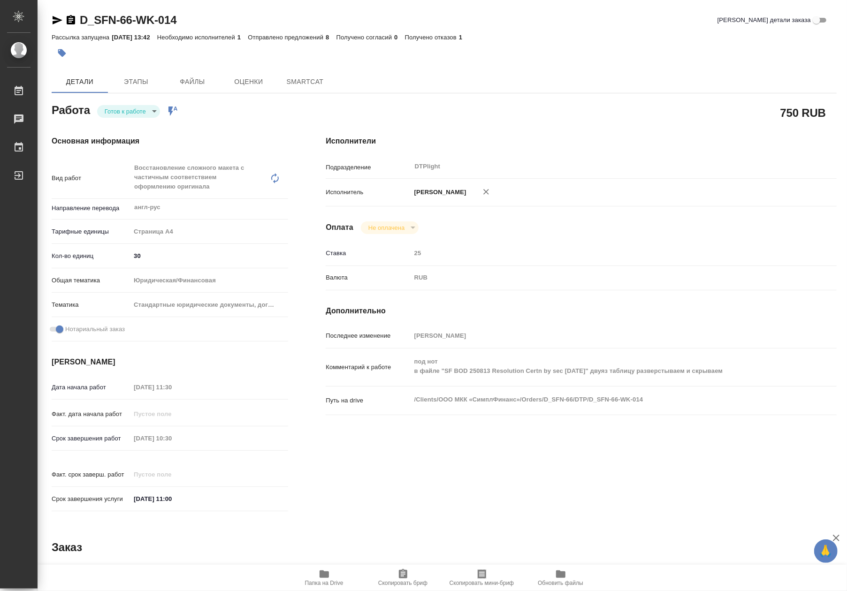
type textarea "x"
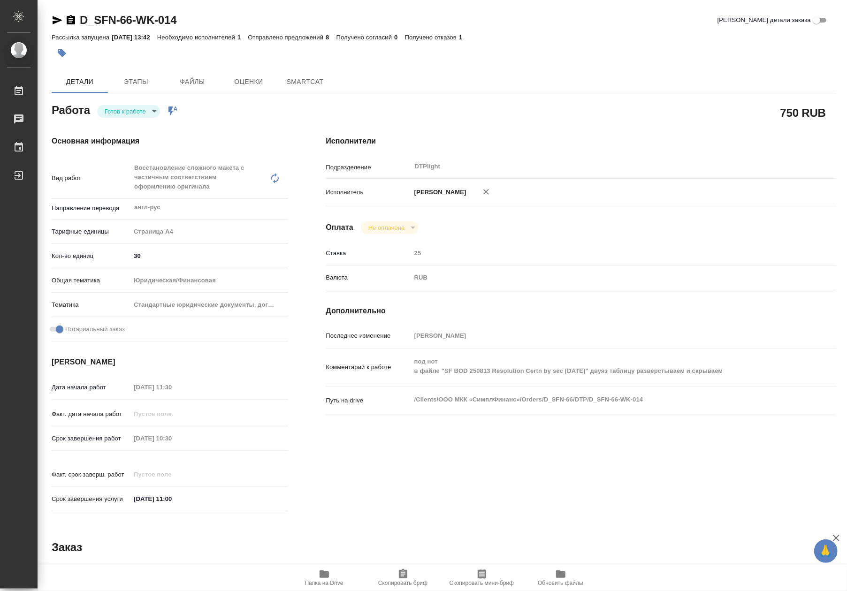
type textarea "x"
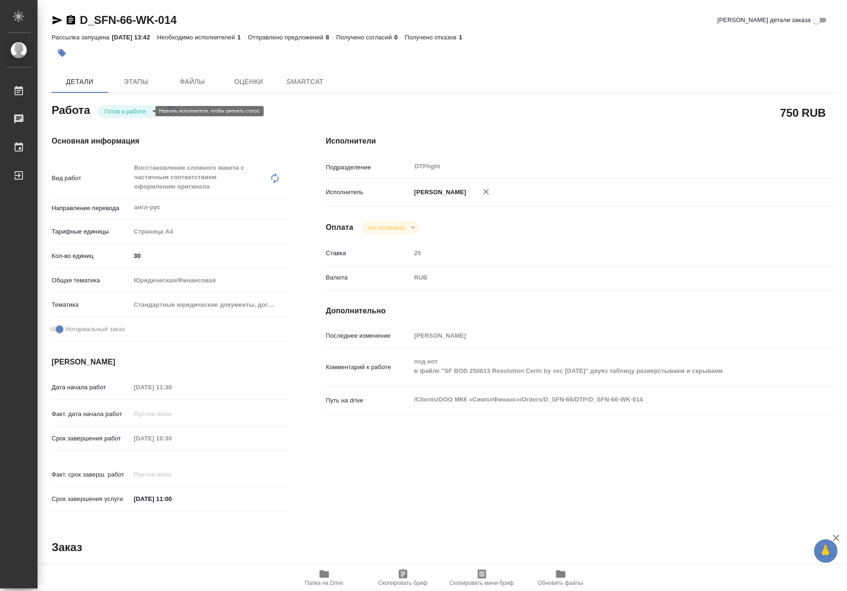
type textarea "x"
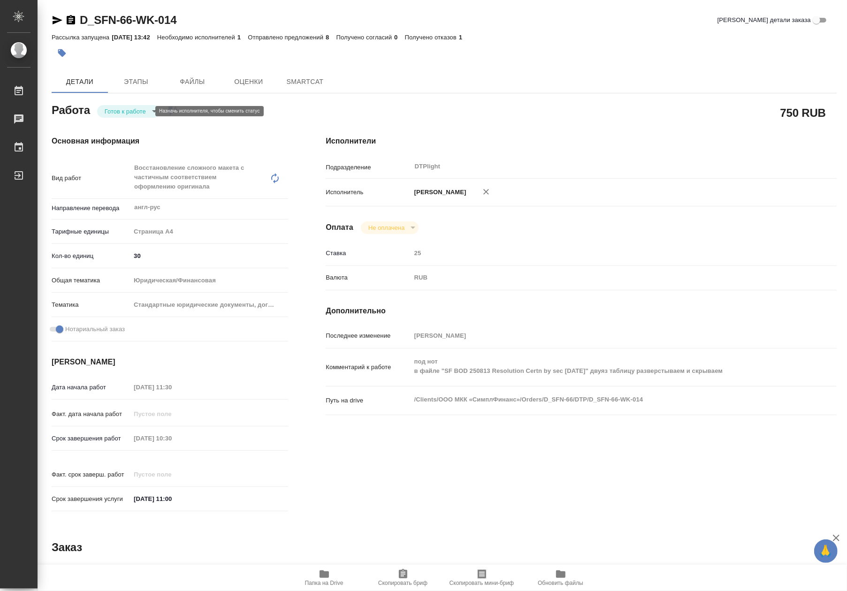
type textarea "x"
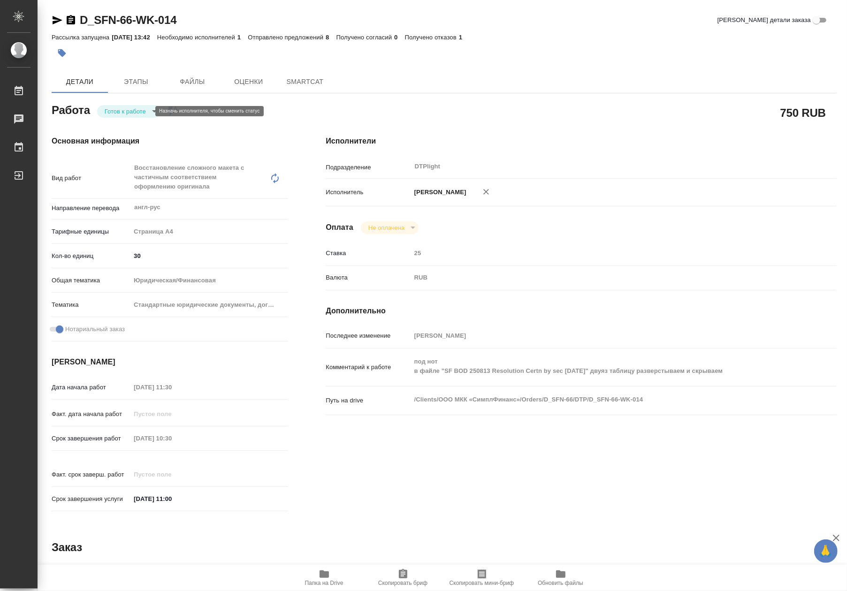
click at [117, 111] on body "🙏 .cls-1 fill:#fff; AWATERA Riianova [PERSON_NAME] Чаты График Выйти D_SFN-66-W…" at bounding box center [423, 295] width 847 height 591
click at [122, 111] on button "В работе" at bounding box center [120, 111] width 31 height 10
type textarea "x"
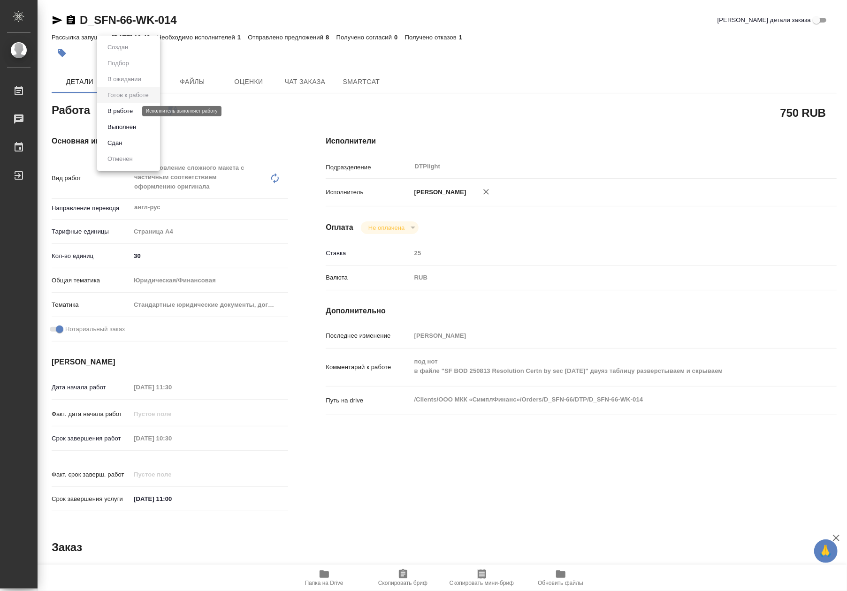
type textarea "x"
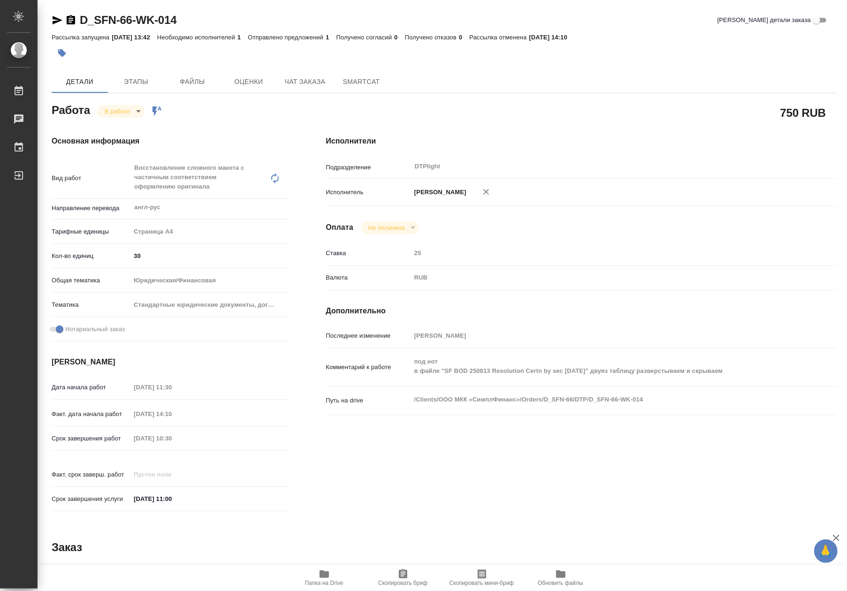
type textarea "x"
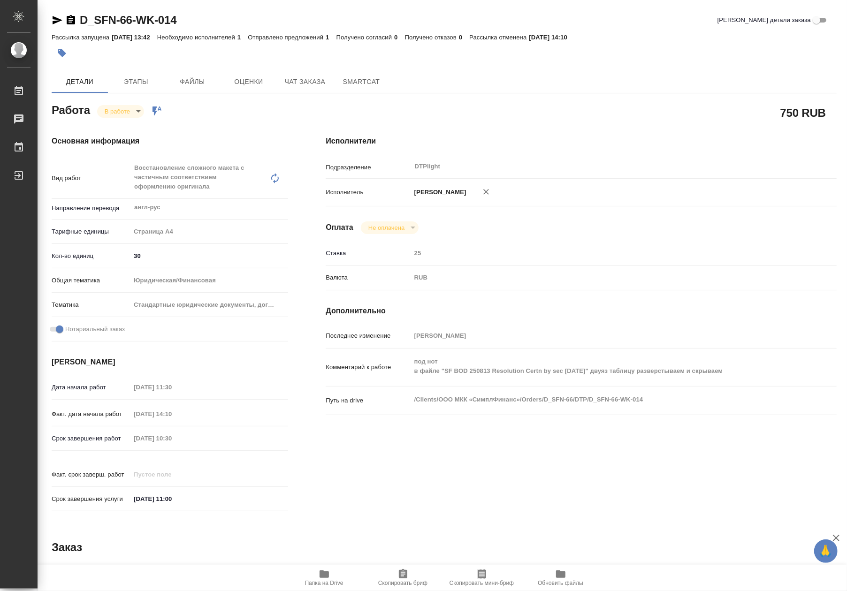
type textarea "x"
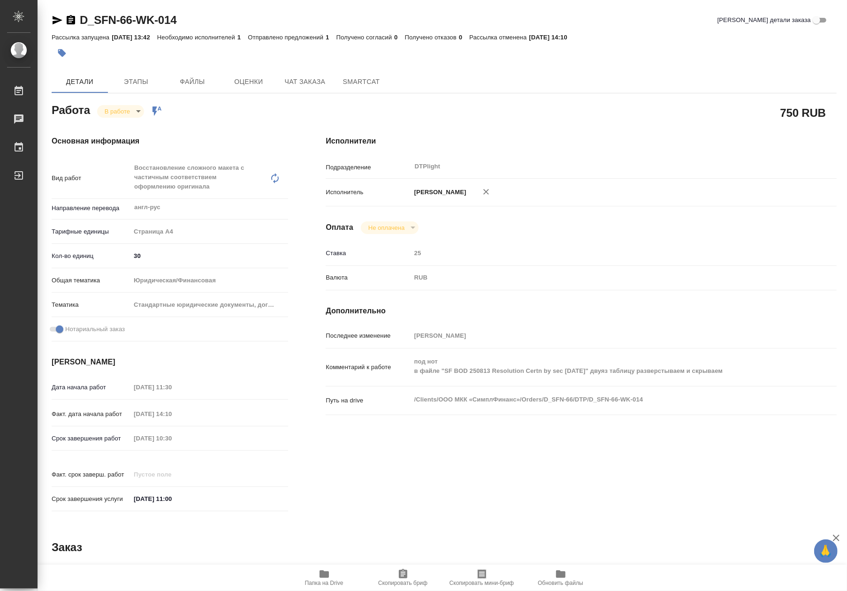
type textarea "x"
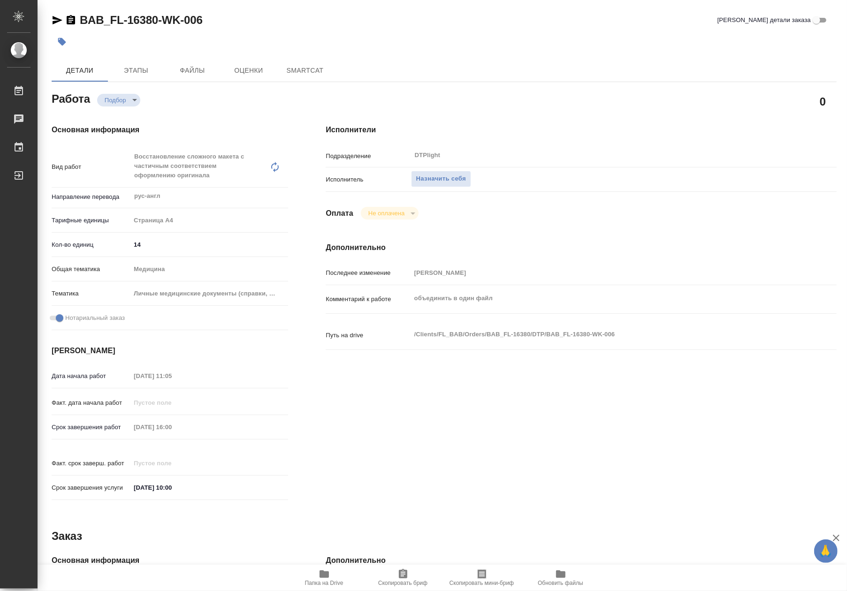
type textarea "x"
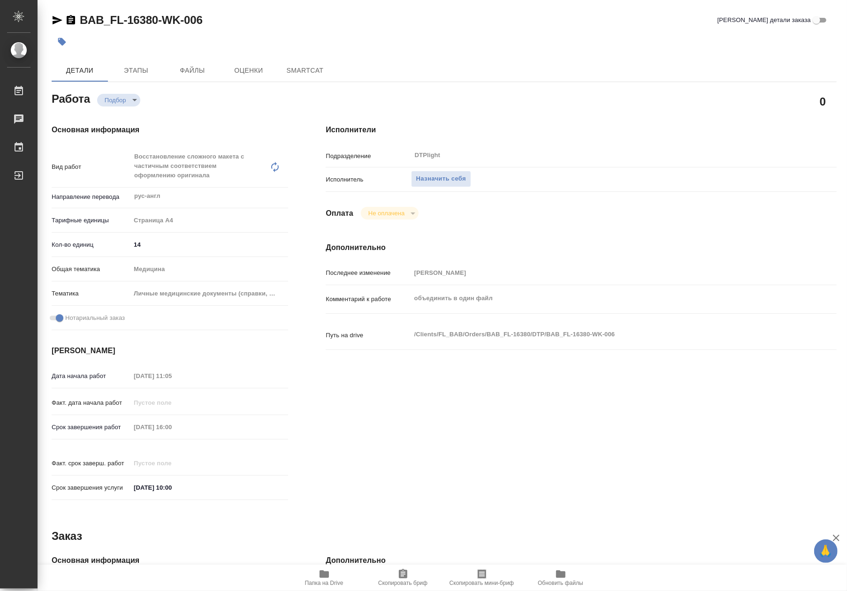
type textarea "x"
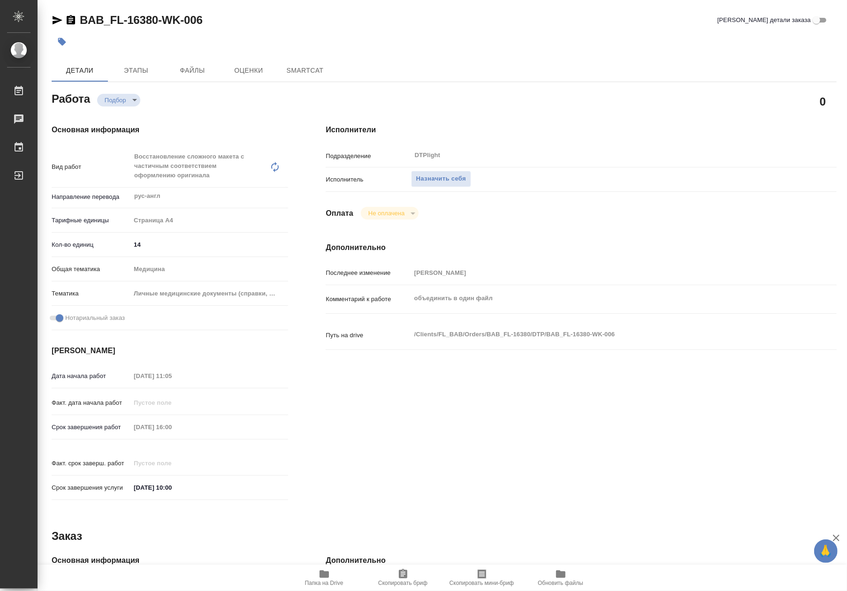
type textarea "x"
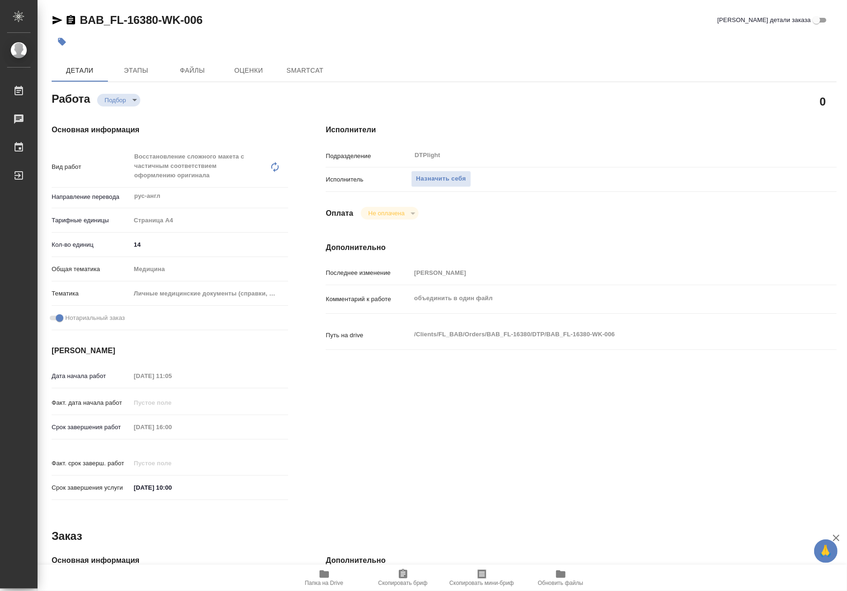
type textarea "x"
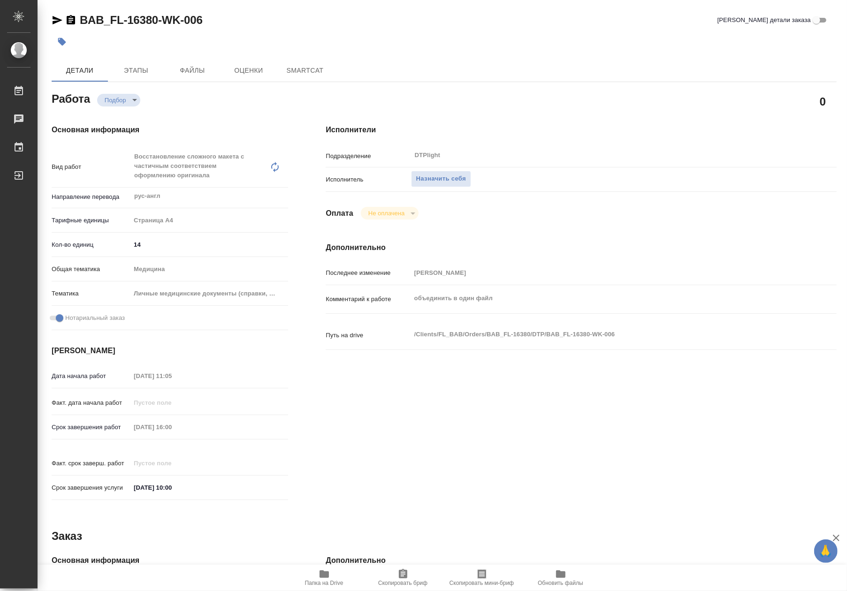
type textarea "x"
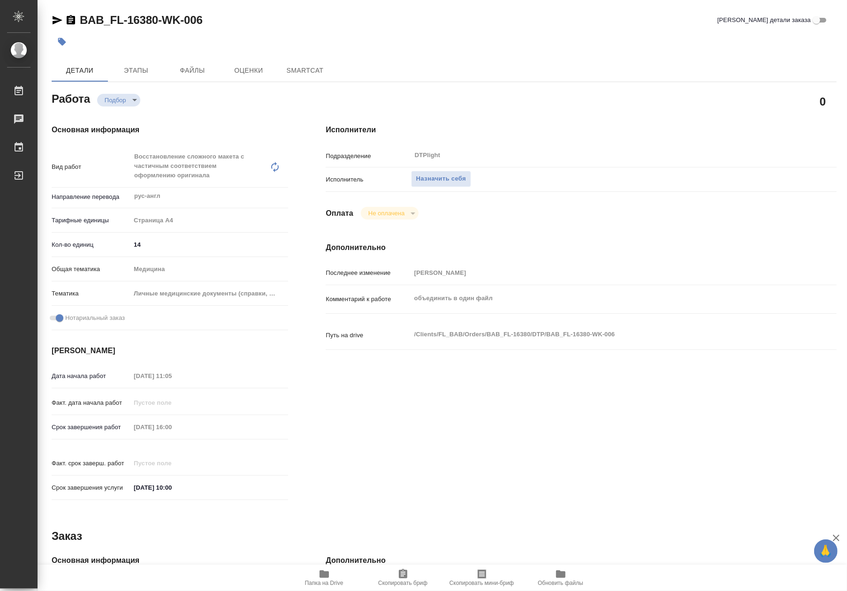
type textarea "x"
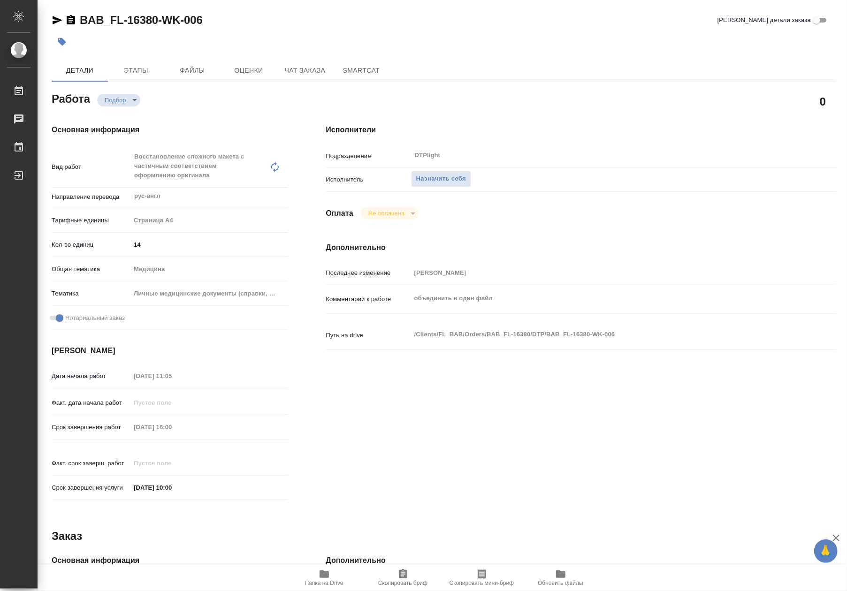
type textarea "x"
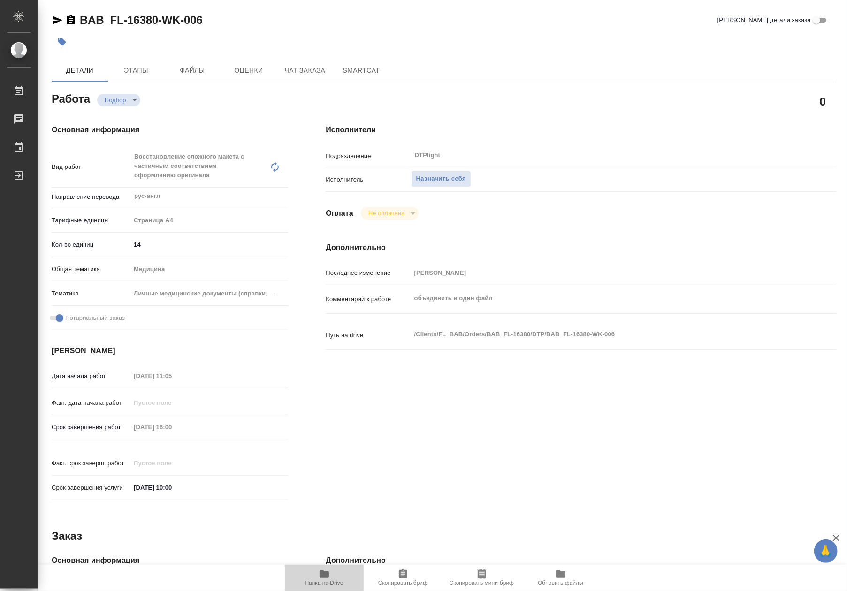
click at [333, 577] on span "Папка на Drive" at bounding box center [325, 578] width 68 height 18
type textarea "x"
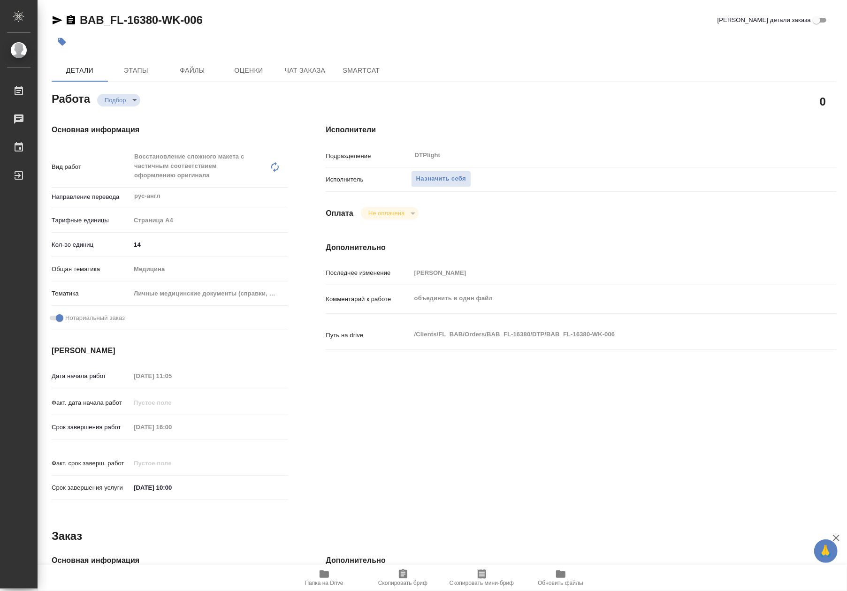
type textarea "x"
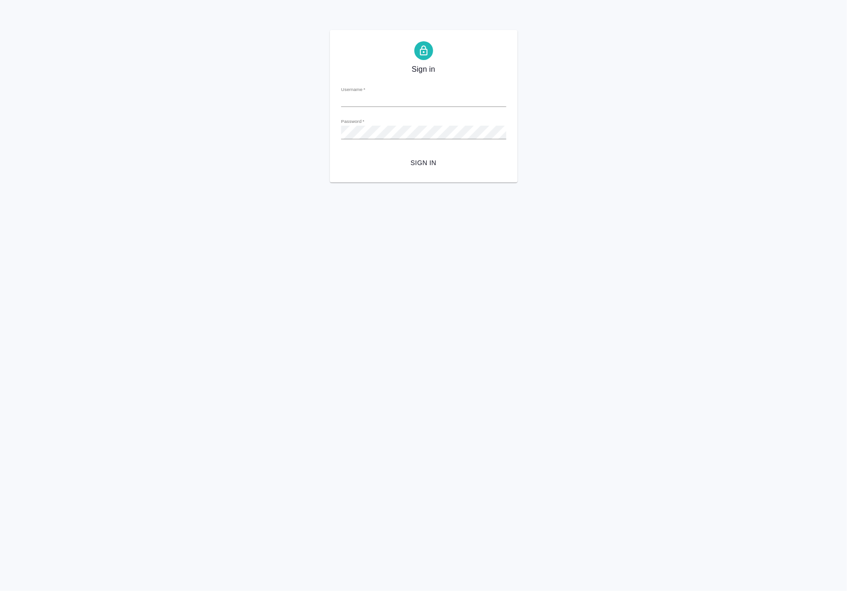
type input "[EMAIL_ADDRESS][DOMAIN_NAME]"
click at [421, 174] on div "Sign in Username   * [EMAIL_ADDRESS][DOMAIN_NAME] Password   * urlPath   * / Si…" at bounding box center [424, 106] width 188 height 153
click at [421, 164] on span "Sign in" at bounding box center [424, 163] width 150 height 12
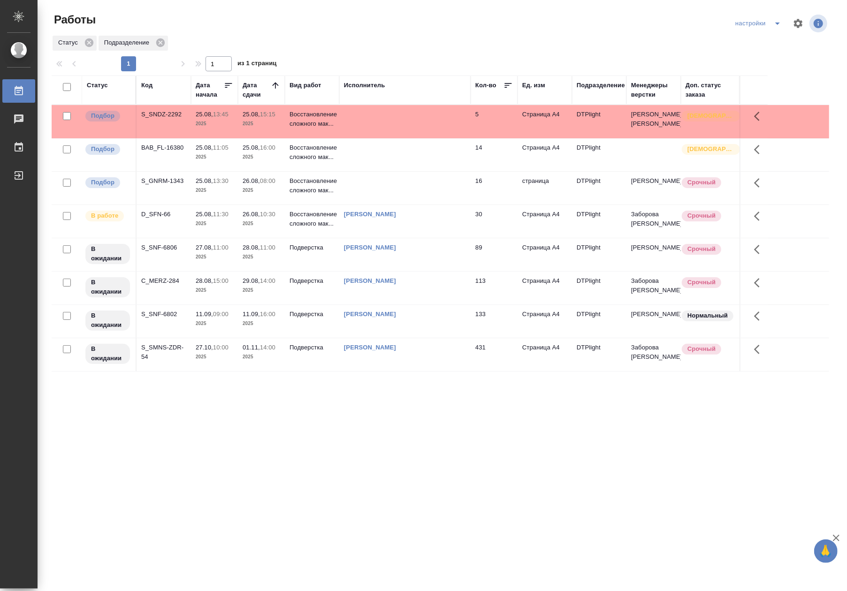
click at [585, 89] on div "Подразделение" at bounding box center [601, 85] width 48 height 9
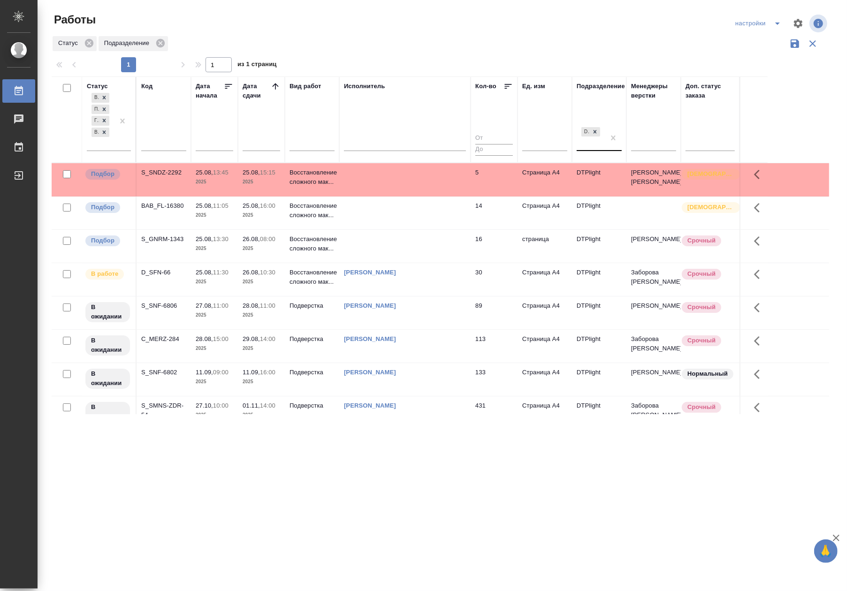
click at [593, 146] on div "DTPlight" at bounding box center [591, 137] width 28 height 25
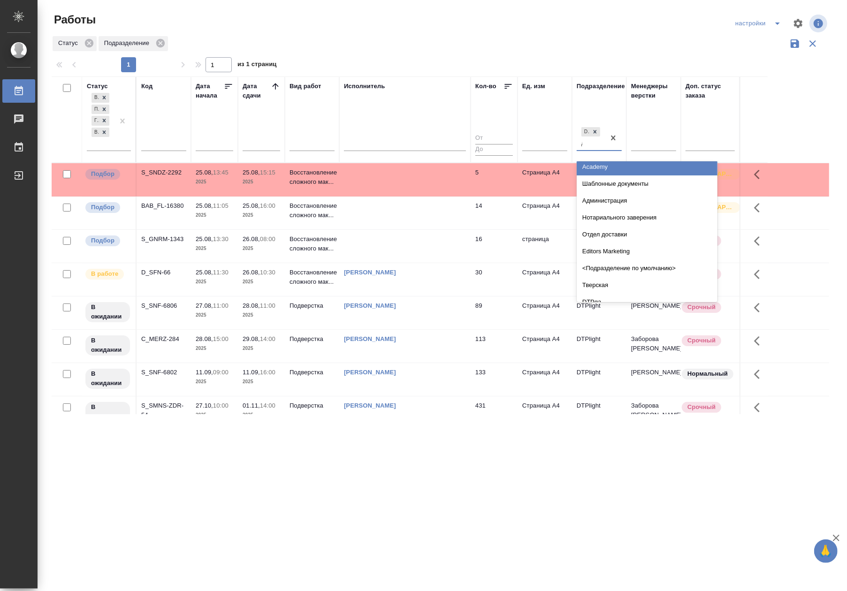
scroll to position [89, 0]
type input "ди"
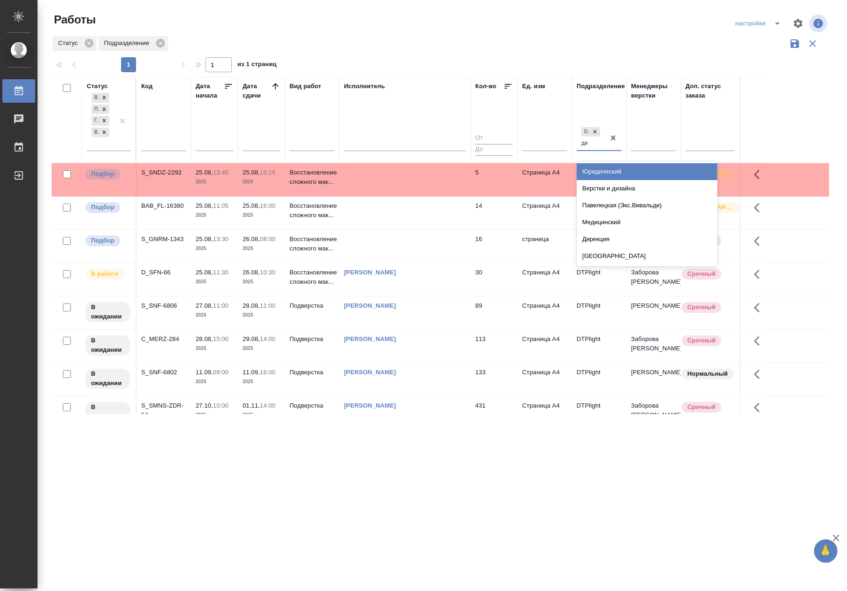
scroll to position [0, 0]
click at [605, 184] on div "Верстки и дизайна" at bounding box center [647, 188] width 141 height 17
